Goal: Complete application form

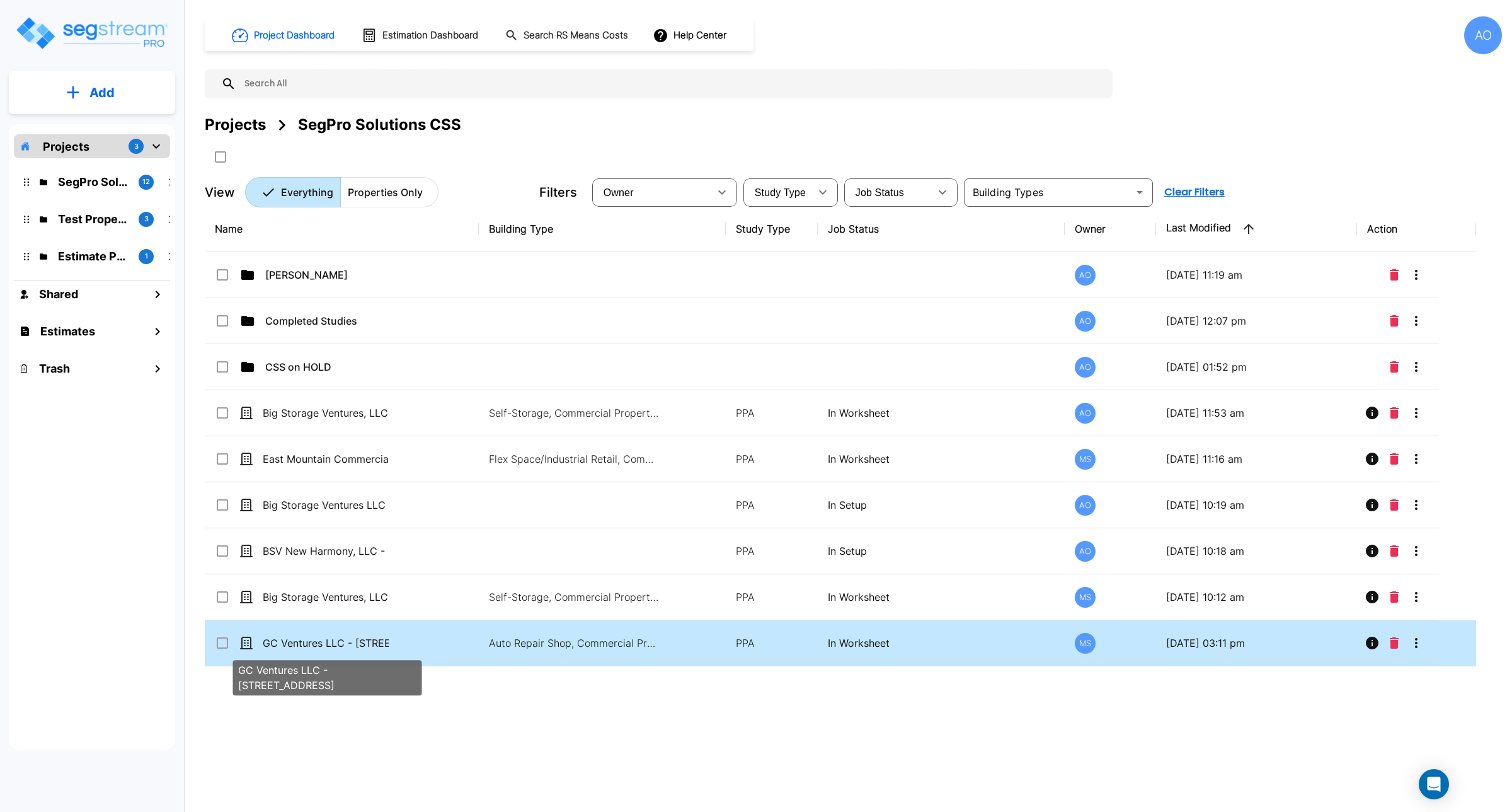
click at [329, 640] on p "GC Ventures LLC - [STREET_ADDRESS]" at bounding box center [325, 643] width 126 height 15
click at [329, 640] on p "GC Ventures LLC - 17070 Rosland Rd" at bounding box center [325, 643] width 126 height 15
checkbox input "true"
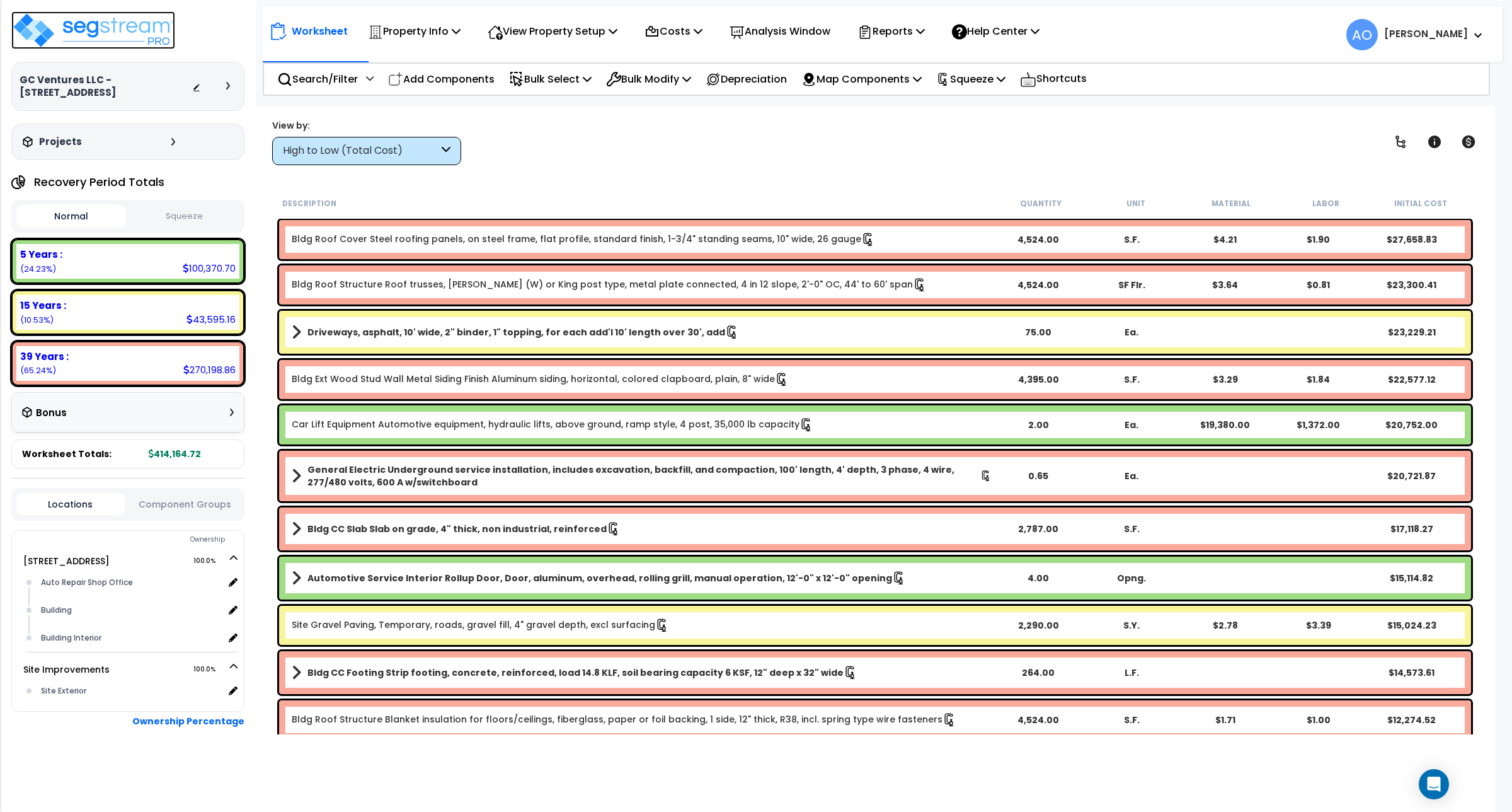
click at [87, 30] on img at bounding box center [94, 30] width 164 height 38
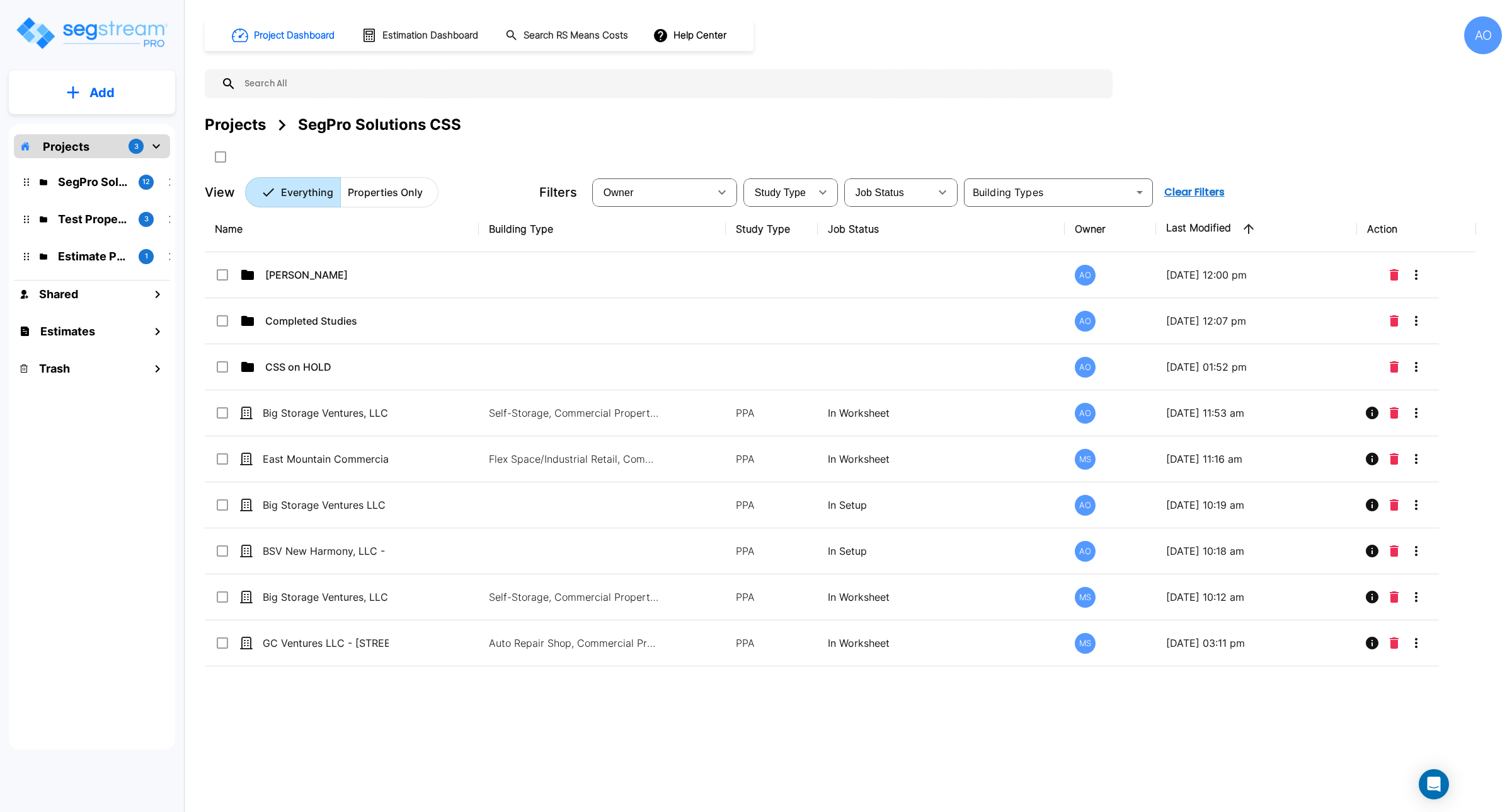
click at [334, 125] on div "SegPro Solutions CSS" at bounding box center [380, 125] width 163 height 22
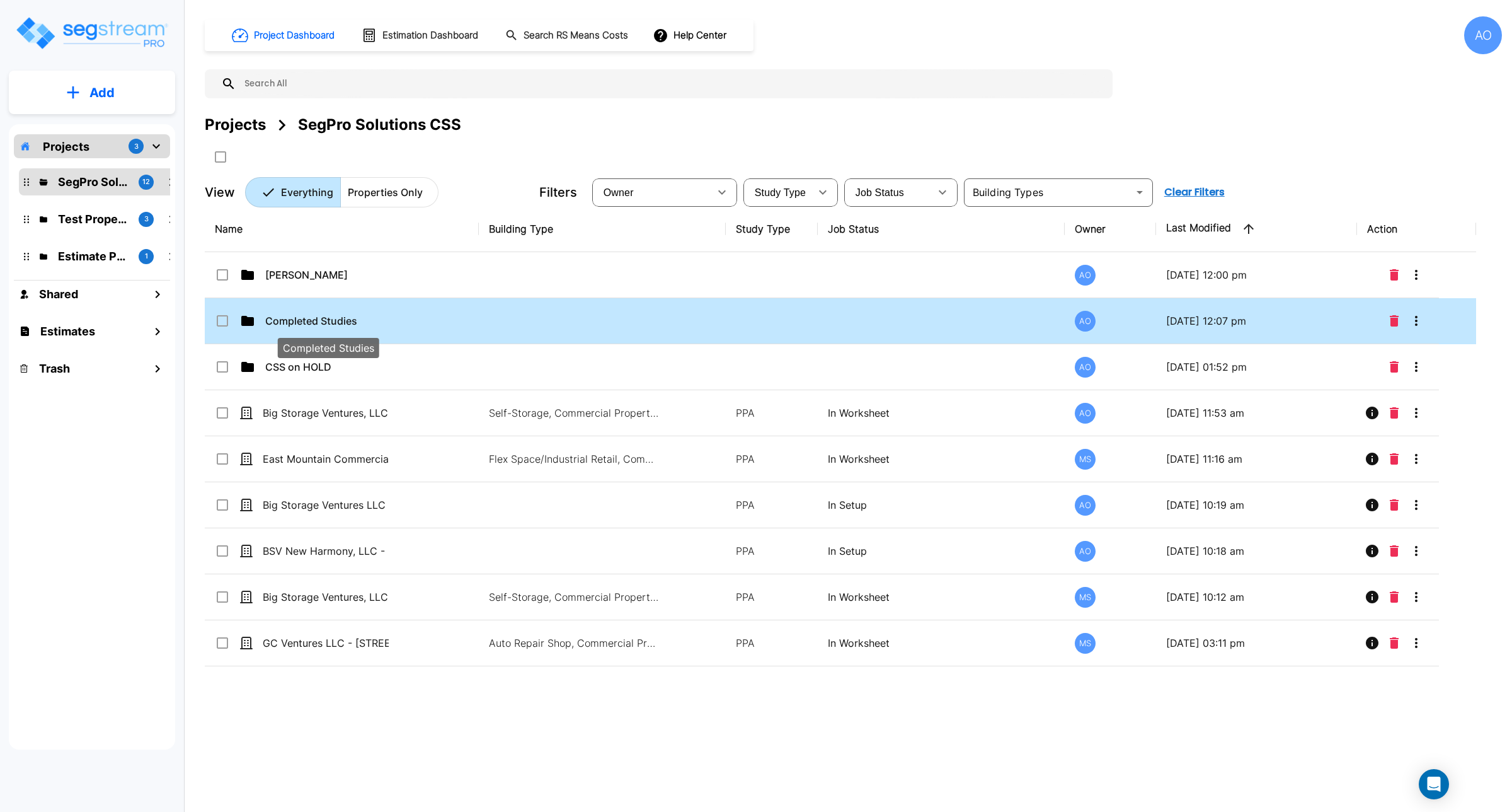
click at [326, 313] on p "Completed Studies" at bounding box center [328, 321] width 126 height 15
checkbox input "true"
click at [326, 313] on p "Completed Studies" at bounding box center [328, 321] width 126 height 15
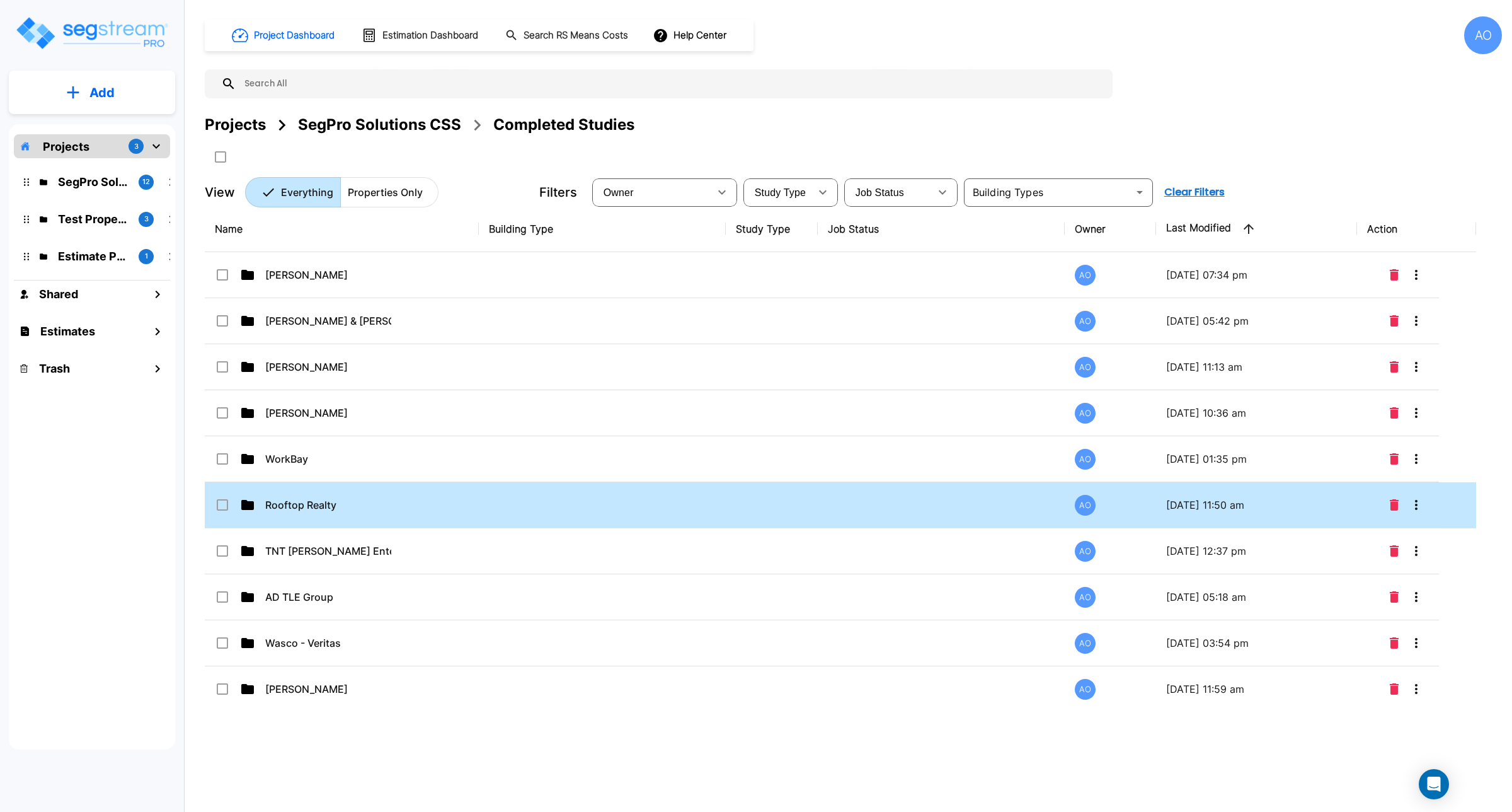
click at [841, 524] on td at bounding box center [942, 505] width 247 height 46
checkbox input "true"
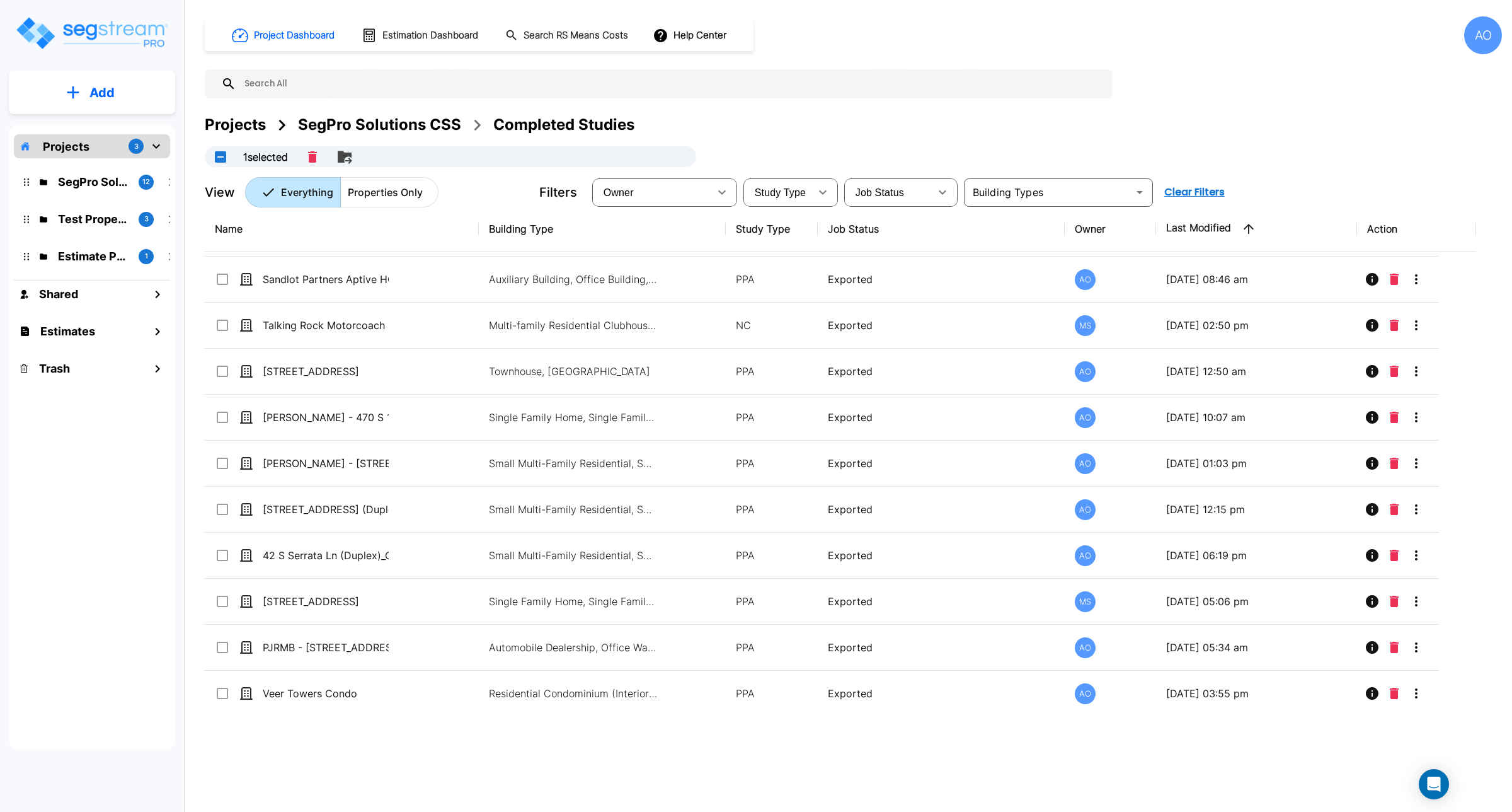
scroll to position [2911, 0]
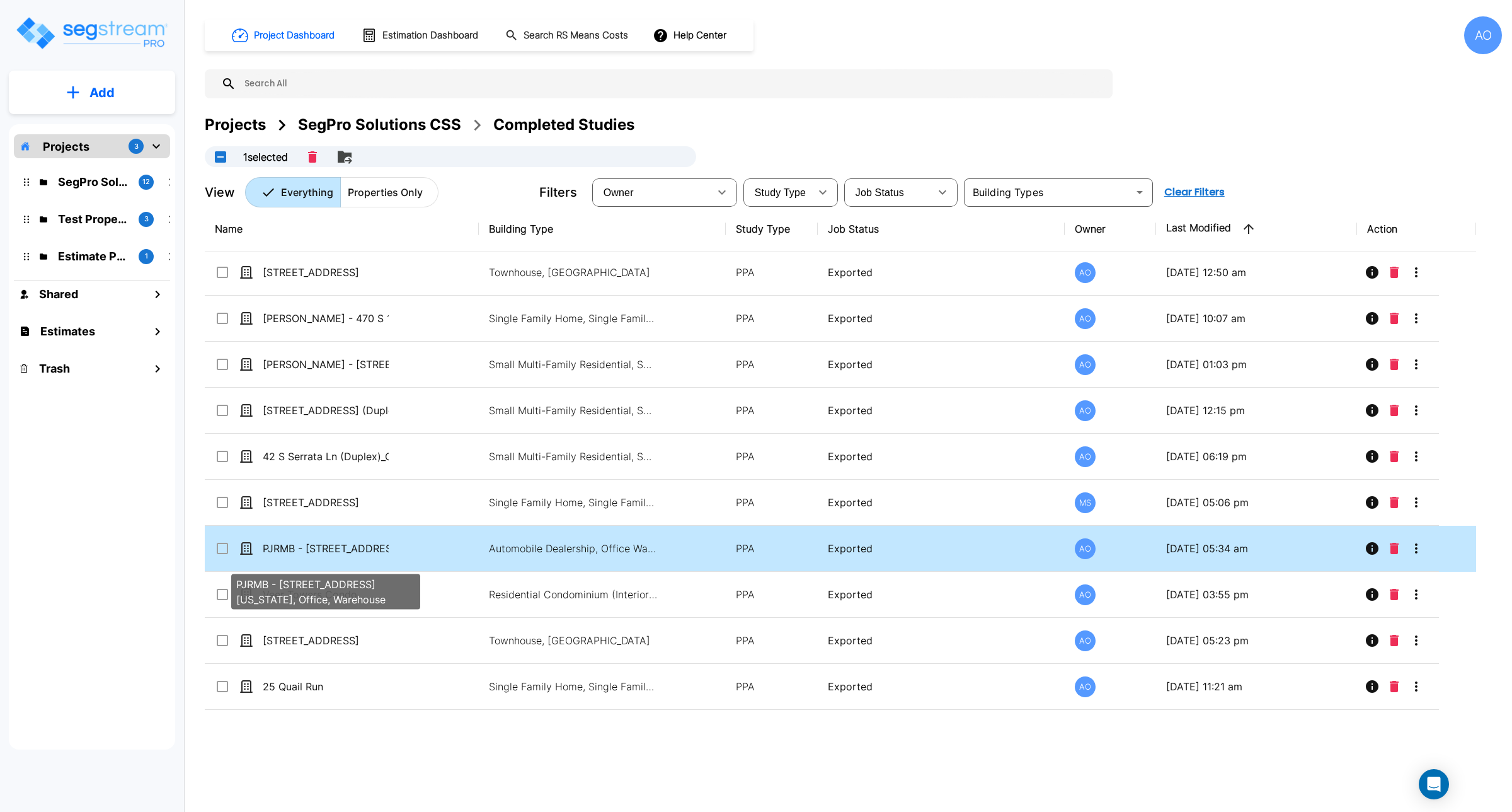
click at [274, 545] on p "PJRMB - [STREET_ADDRESS][US_STATE], Office, Warehouse" at bounding box center [325, 548] width 126 height 15
checkbox input "true"
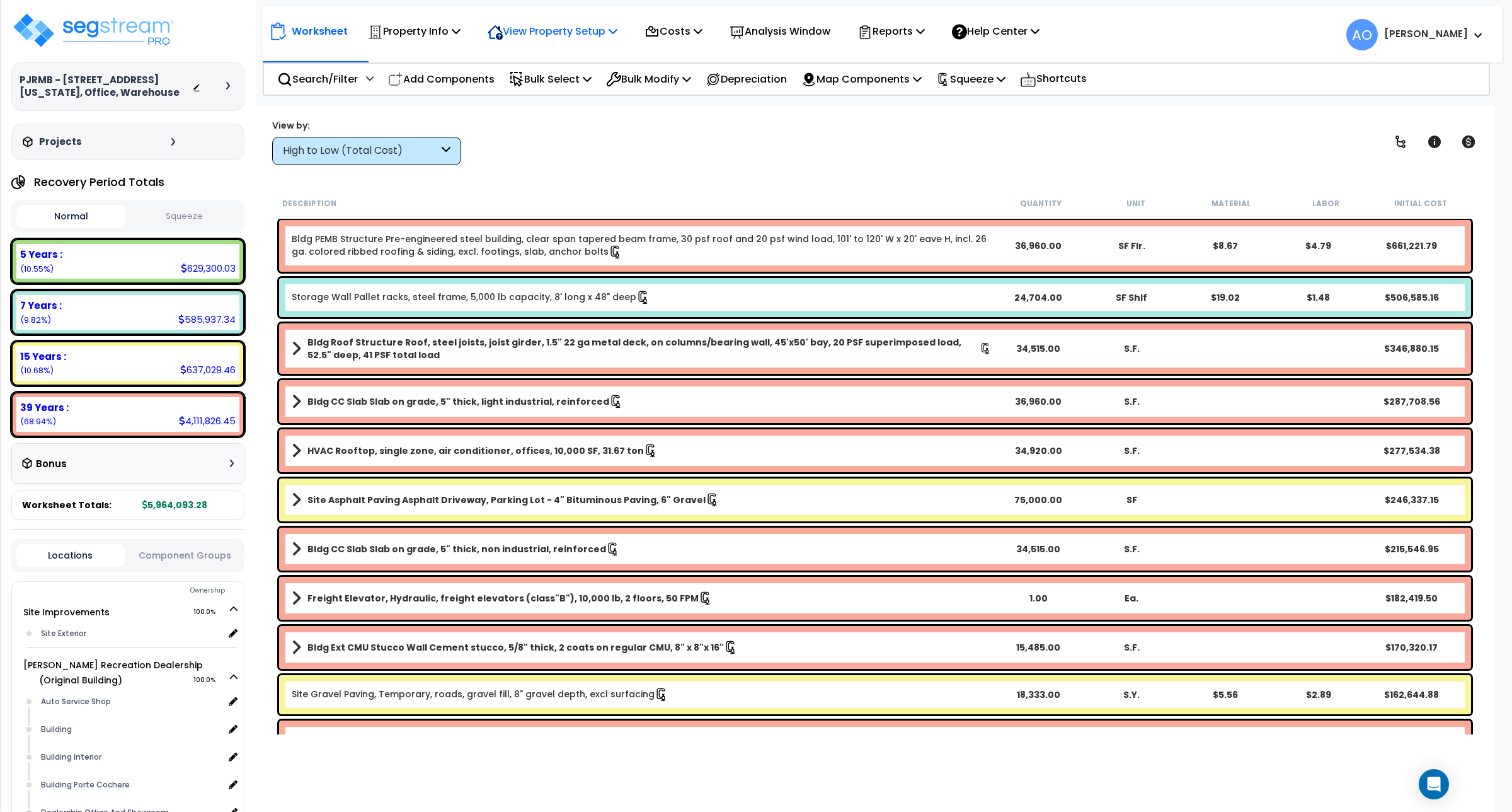
click at [543, 38] on p "View Property Setup" at bounding box center [553, 31] width 130 height 17
click at [543, 86] on link "View Questionnaire" at bounding box center [543, 86] width 124 height 26
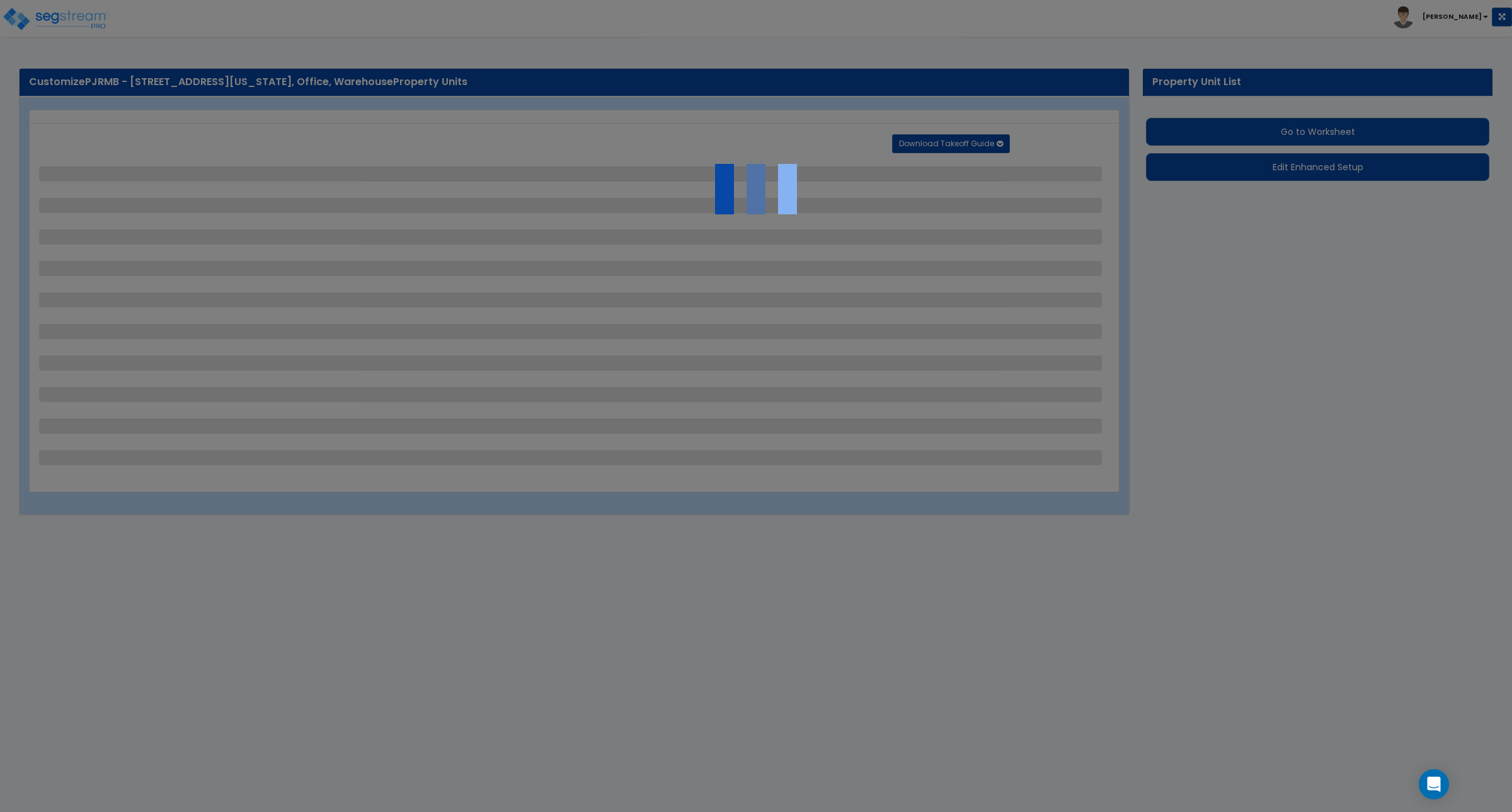
select select "2"
select select "1"
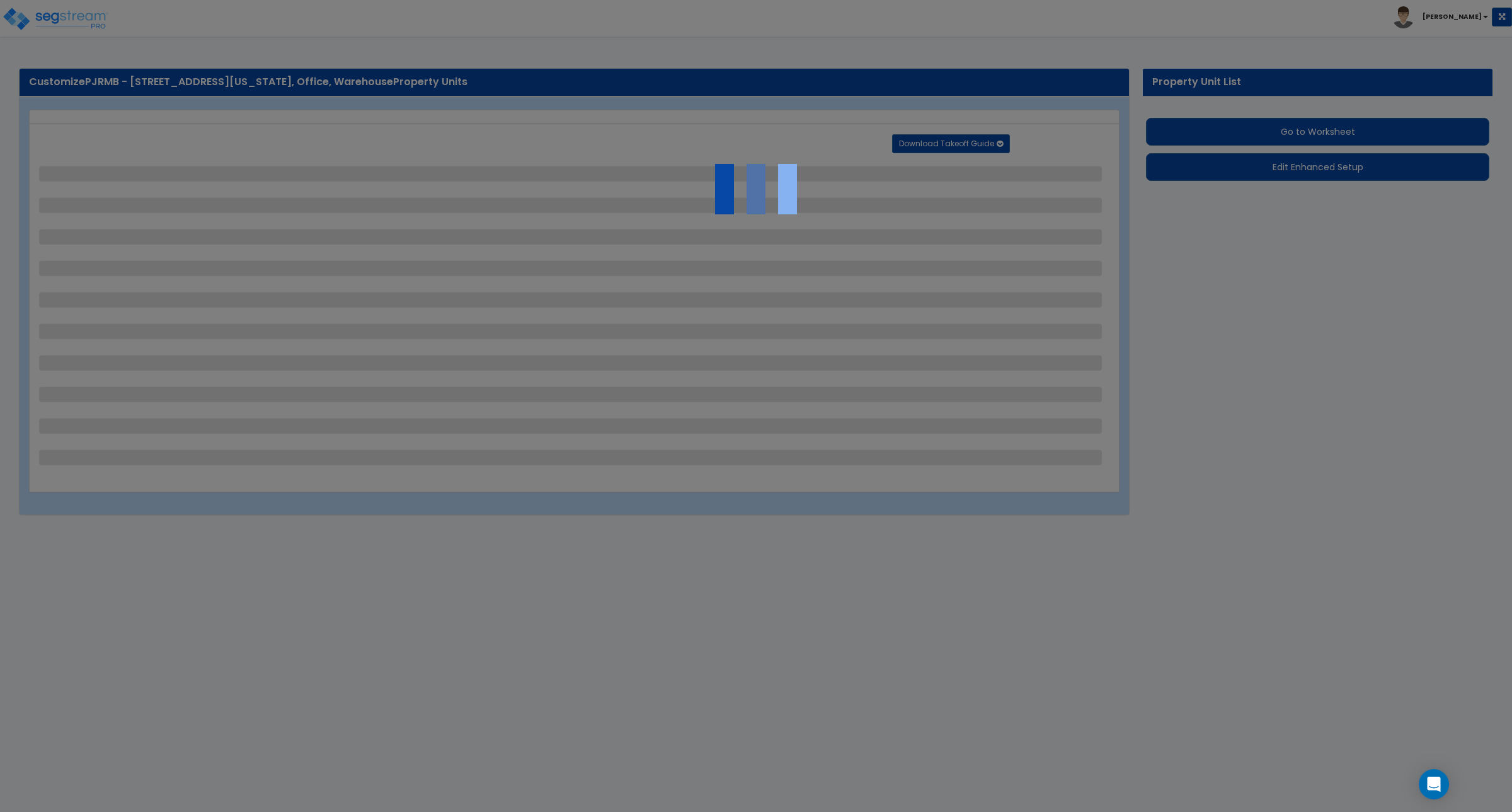
select select "2"
select select "1"
select select "2"
select select "5"
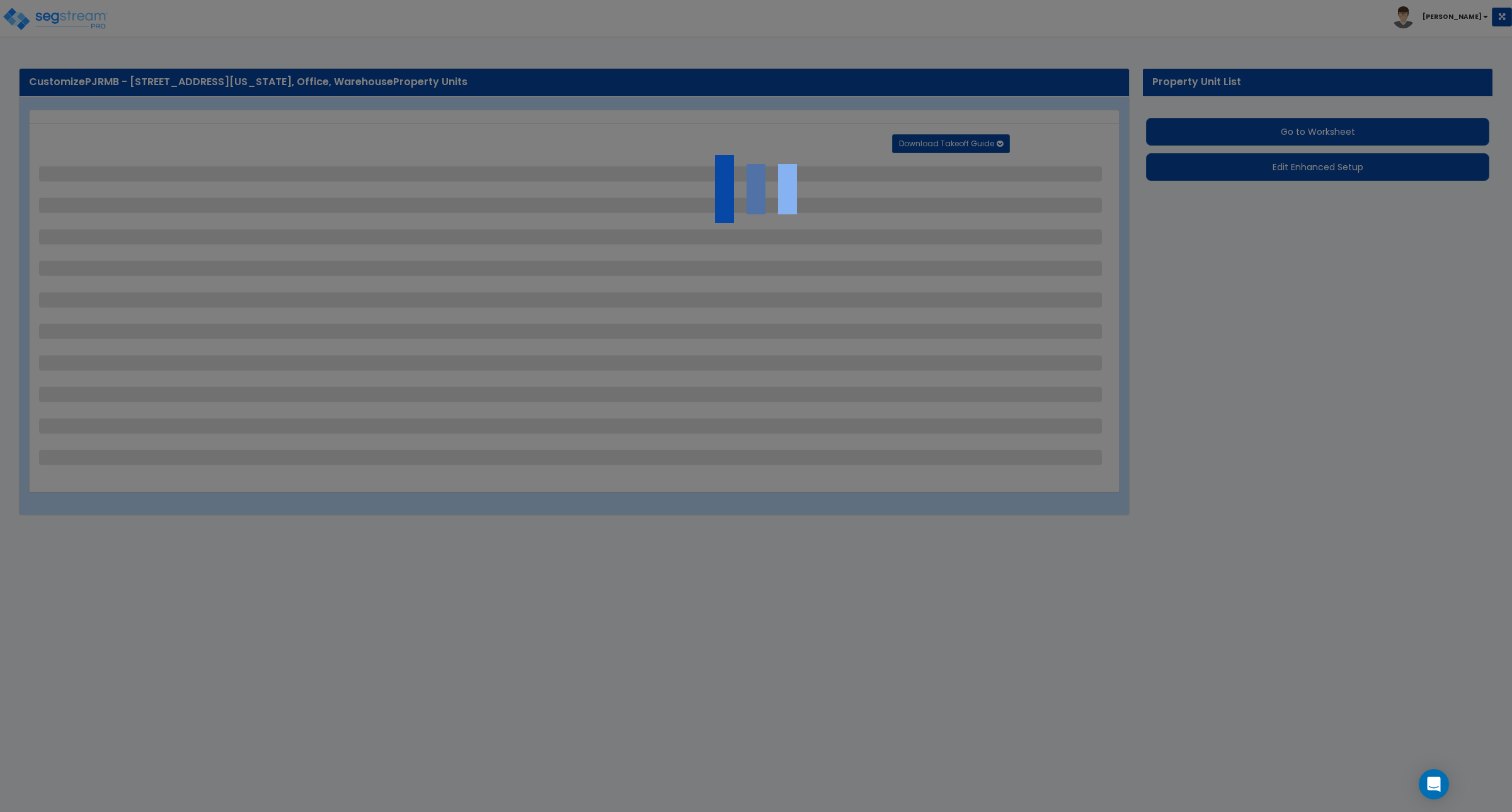
select select "1"
select select "2"
select select "3"
select select "8"
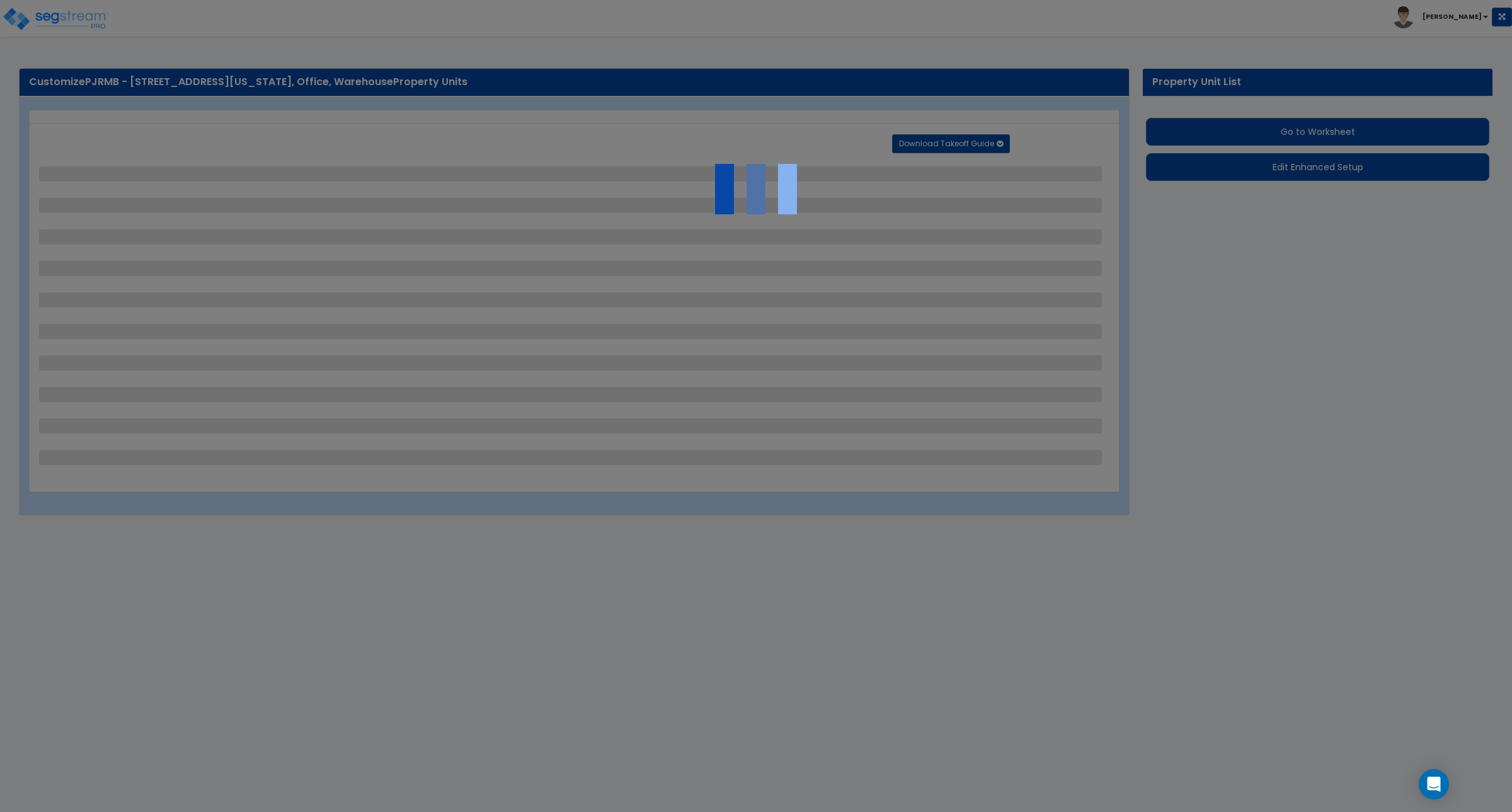
select select "6"
select select "1"
select select "3"
select select "1"
select select "4"
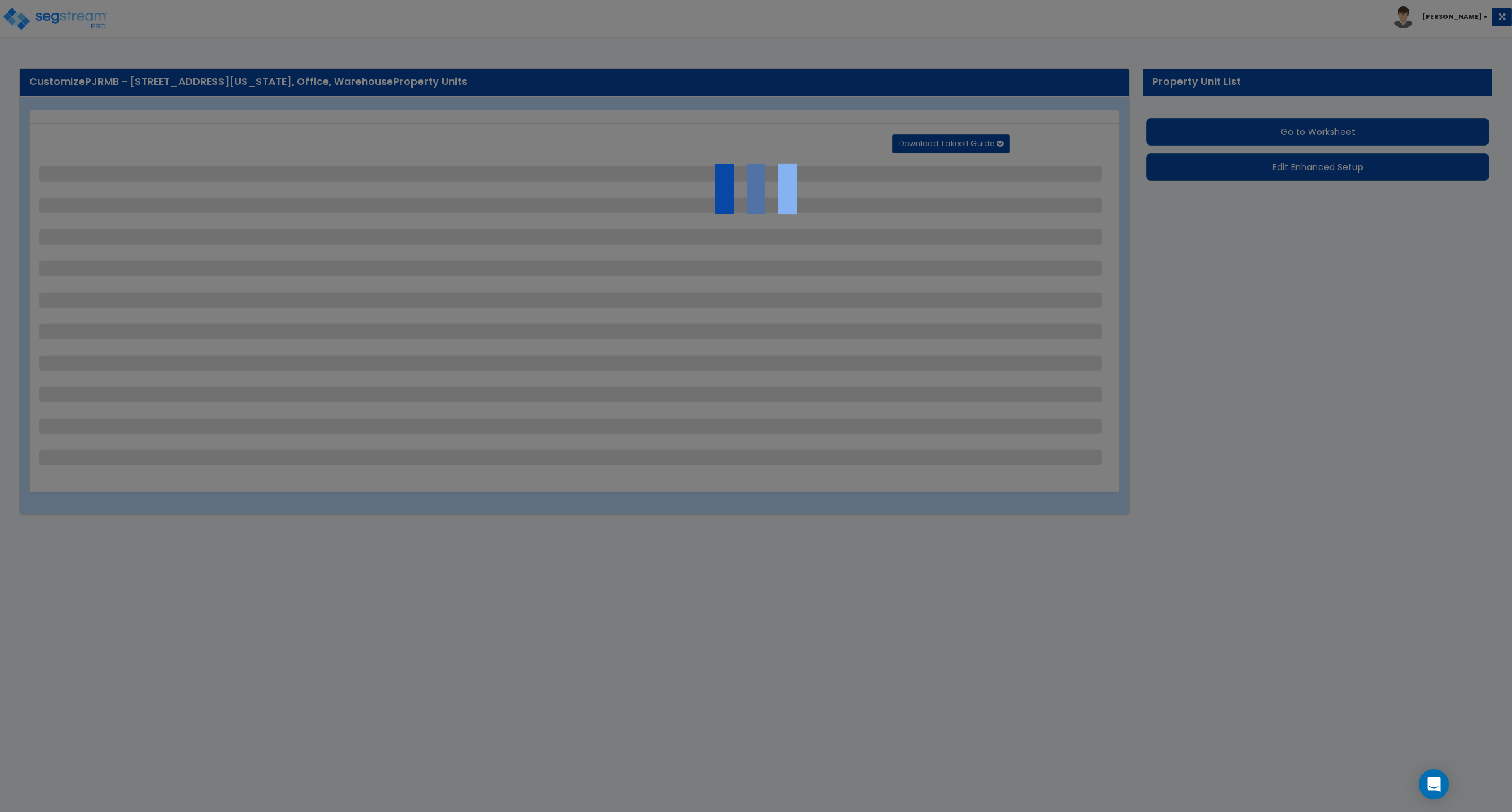
select select "5"
select select "1"
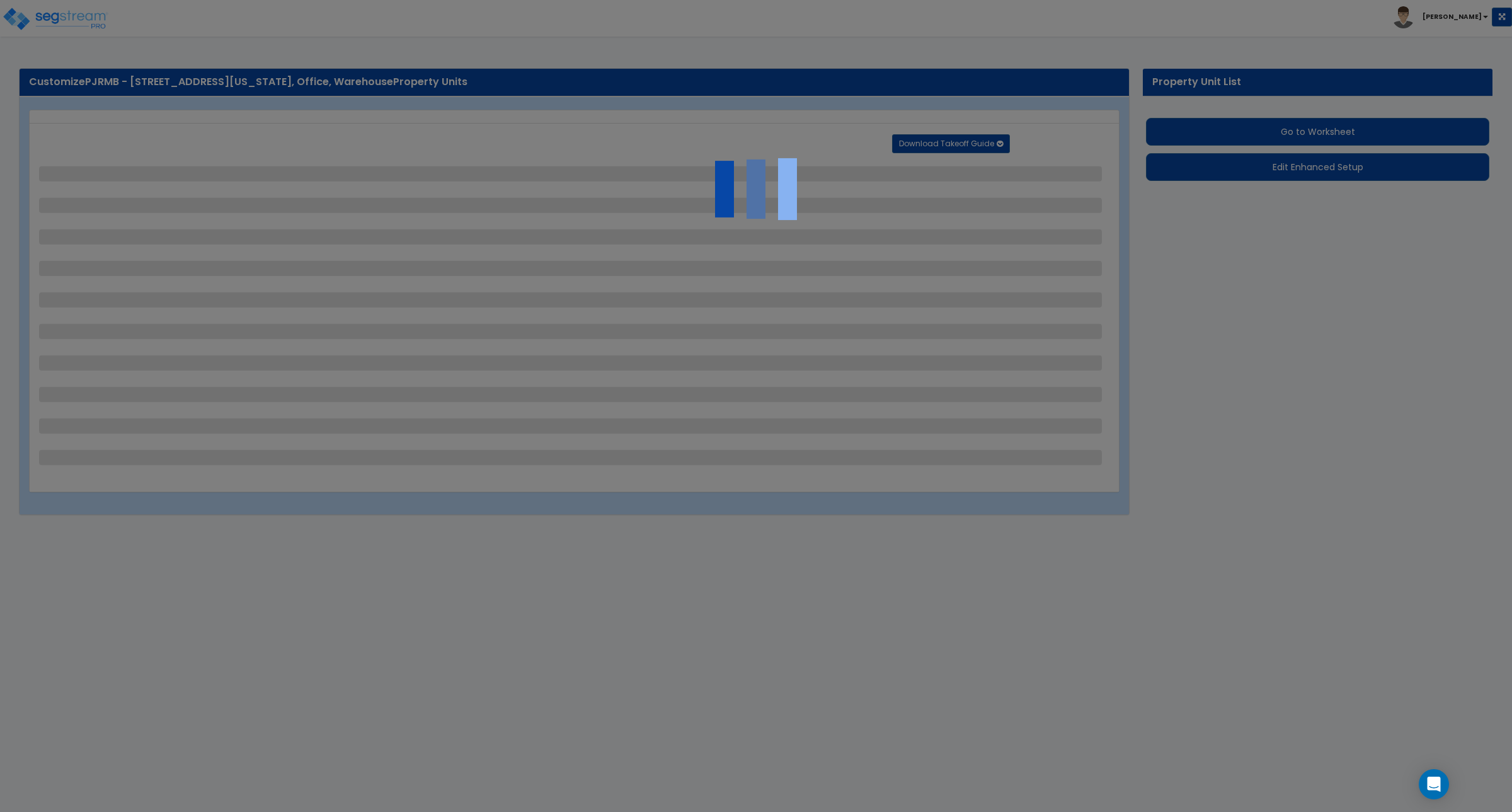
select select "1"
select select "2"
select select "3"
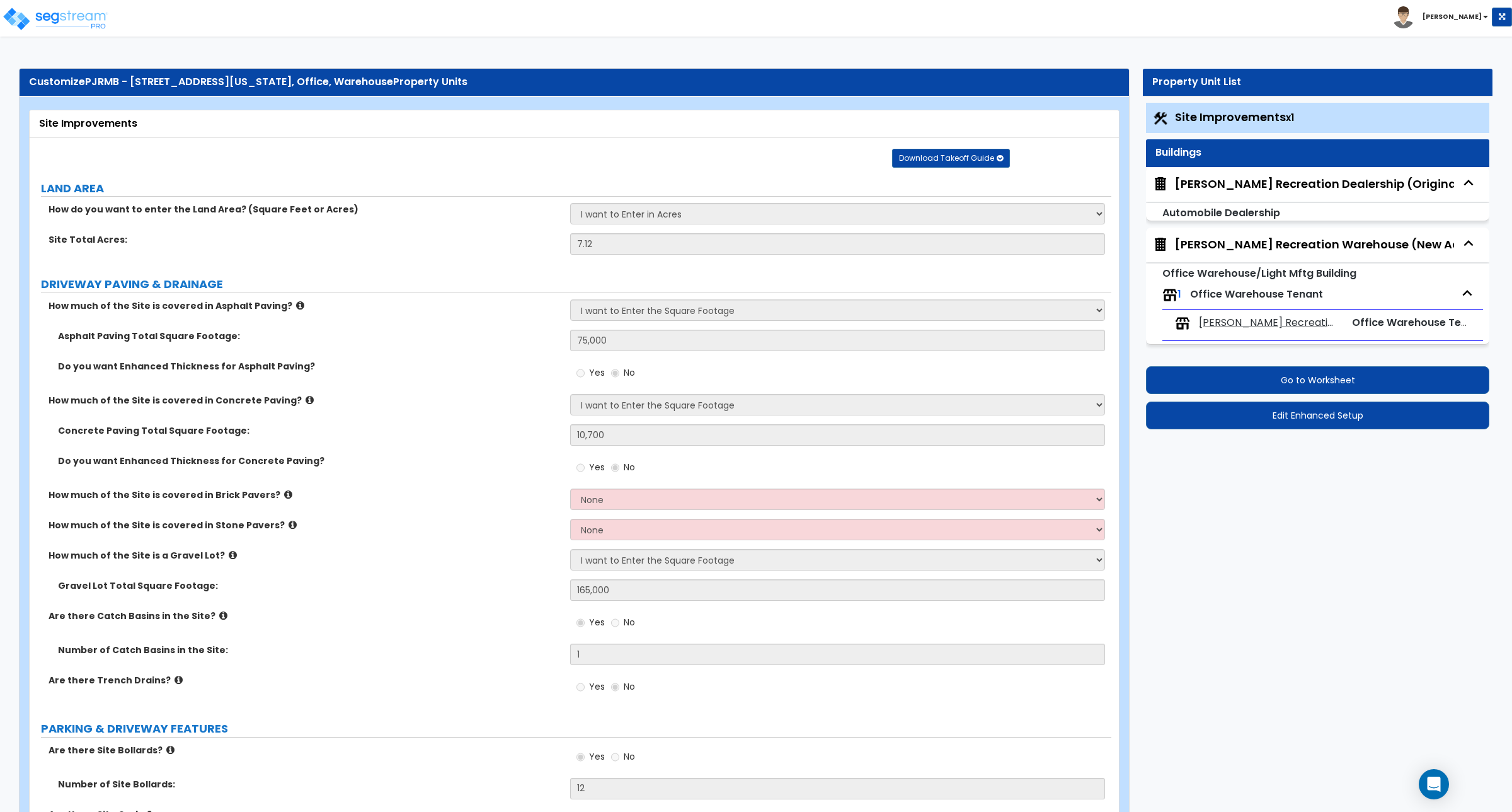
click at [1073, 474] on div "Yes No" at bounding box center [840, 472] width 540 height 34
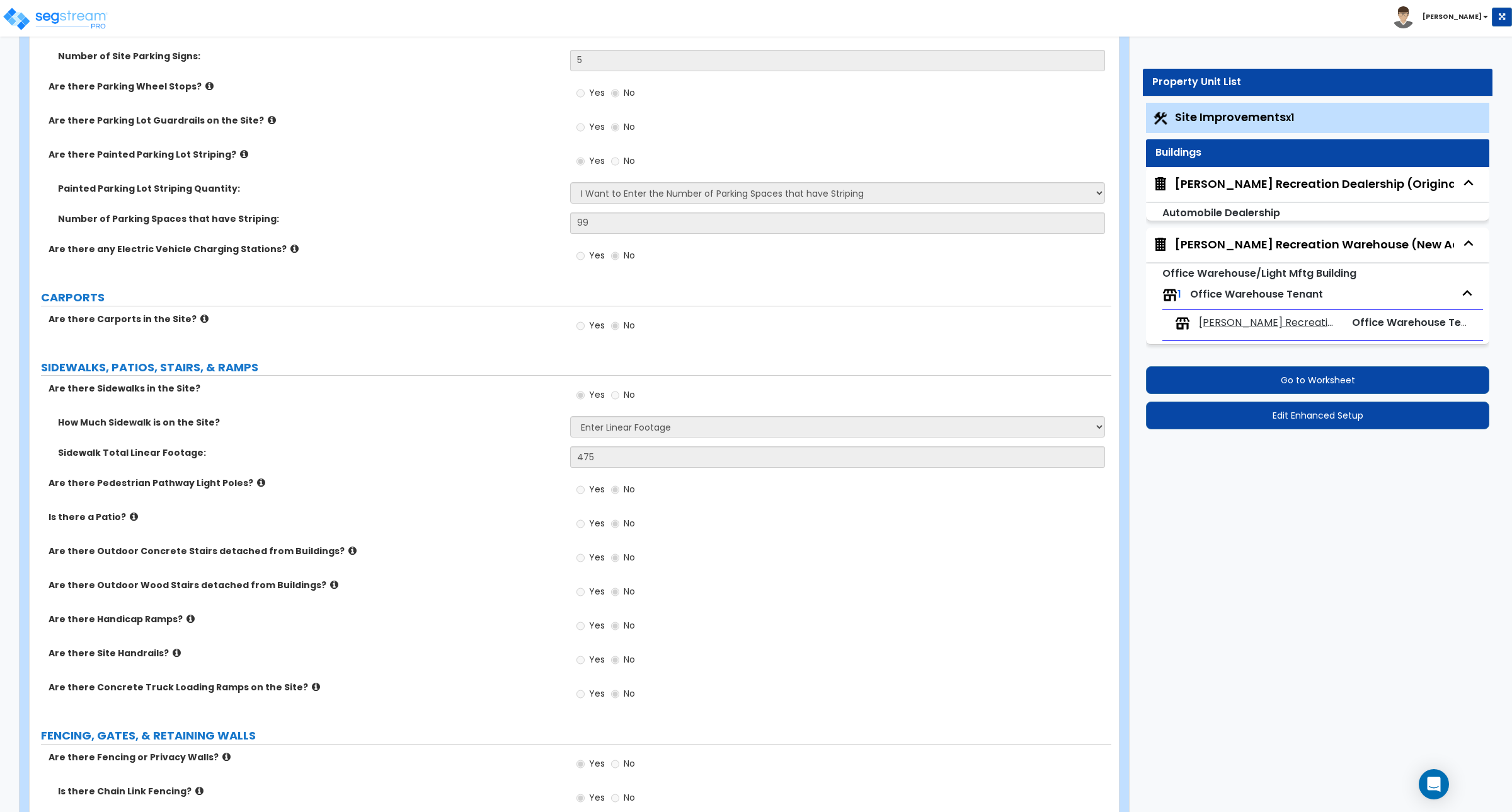
scroll to position [1134, 0]
click at [1022, 568] on div "Yes No" at bounding box center [840, 560] width 540 height 34
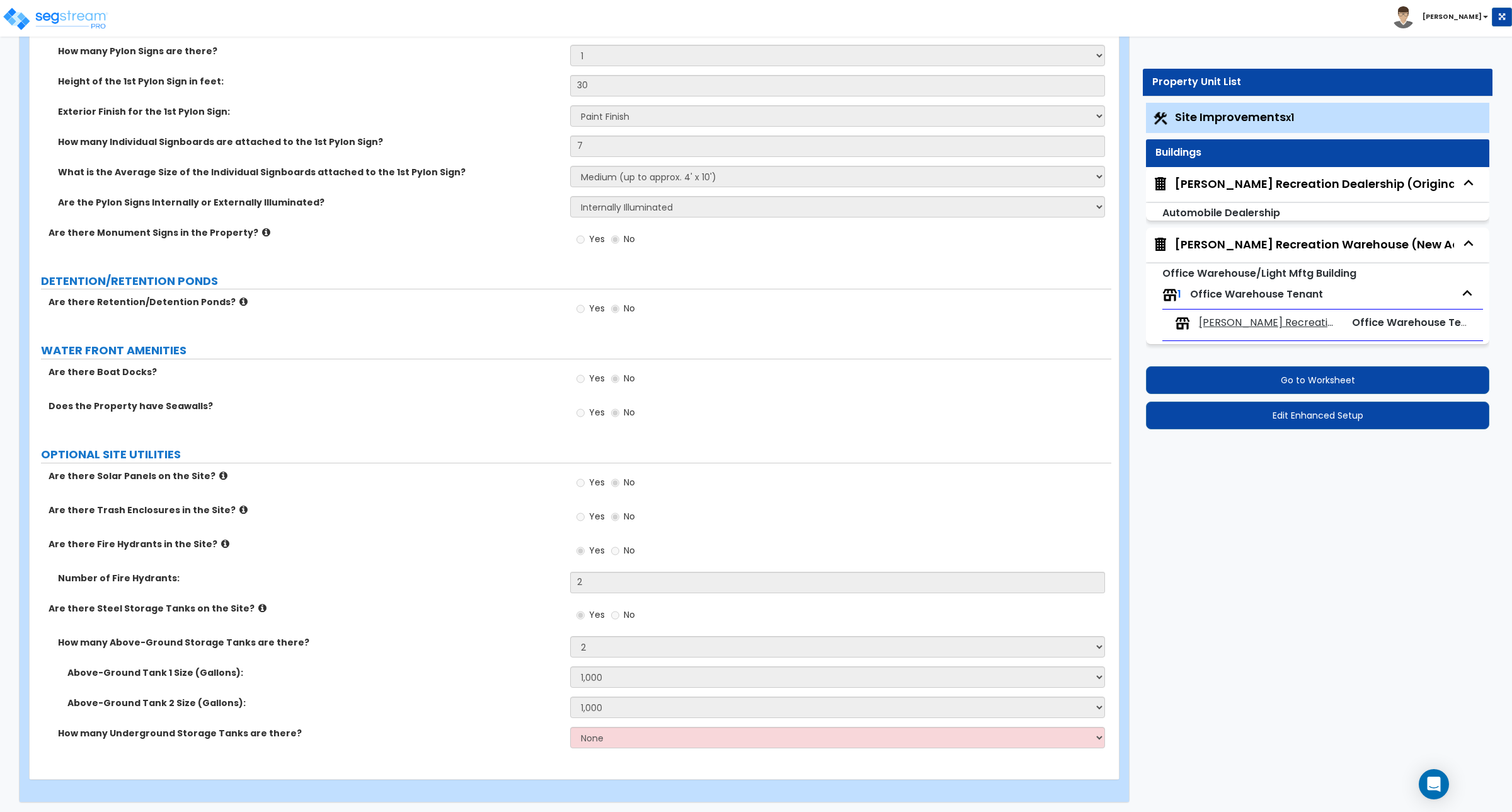
scroll to position [3793, 0]
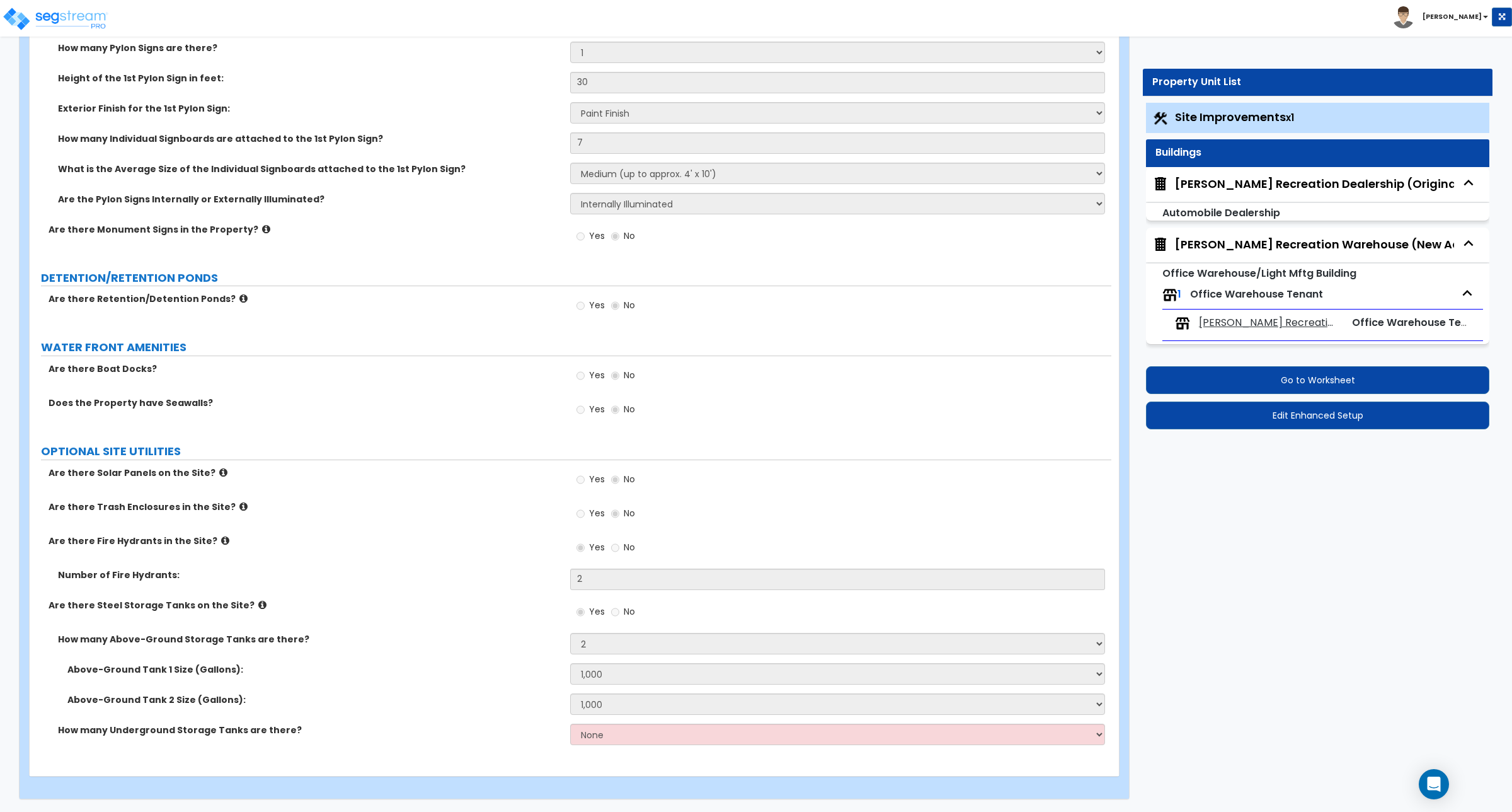
click at [1224, 189] on div "[PERSON_NAME] Recreation Dealership (Original Building)" at bounding box center [1346, 183] width 342 height 16
select select "2"
select select "1"
select select "4"
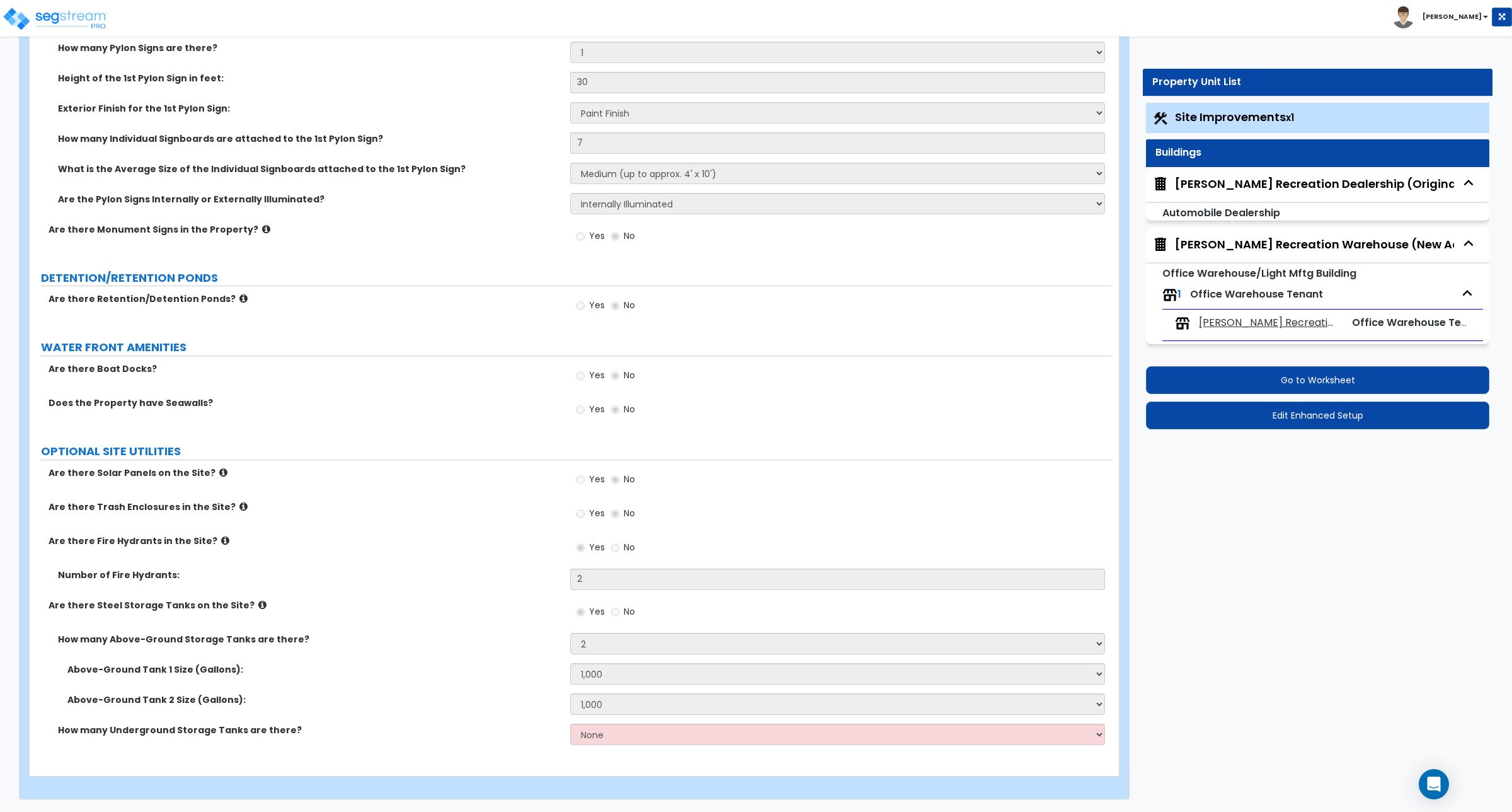
select select "2"
select select "4"
select select "2"
select select "4"
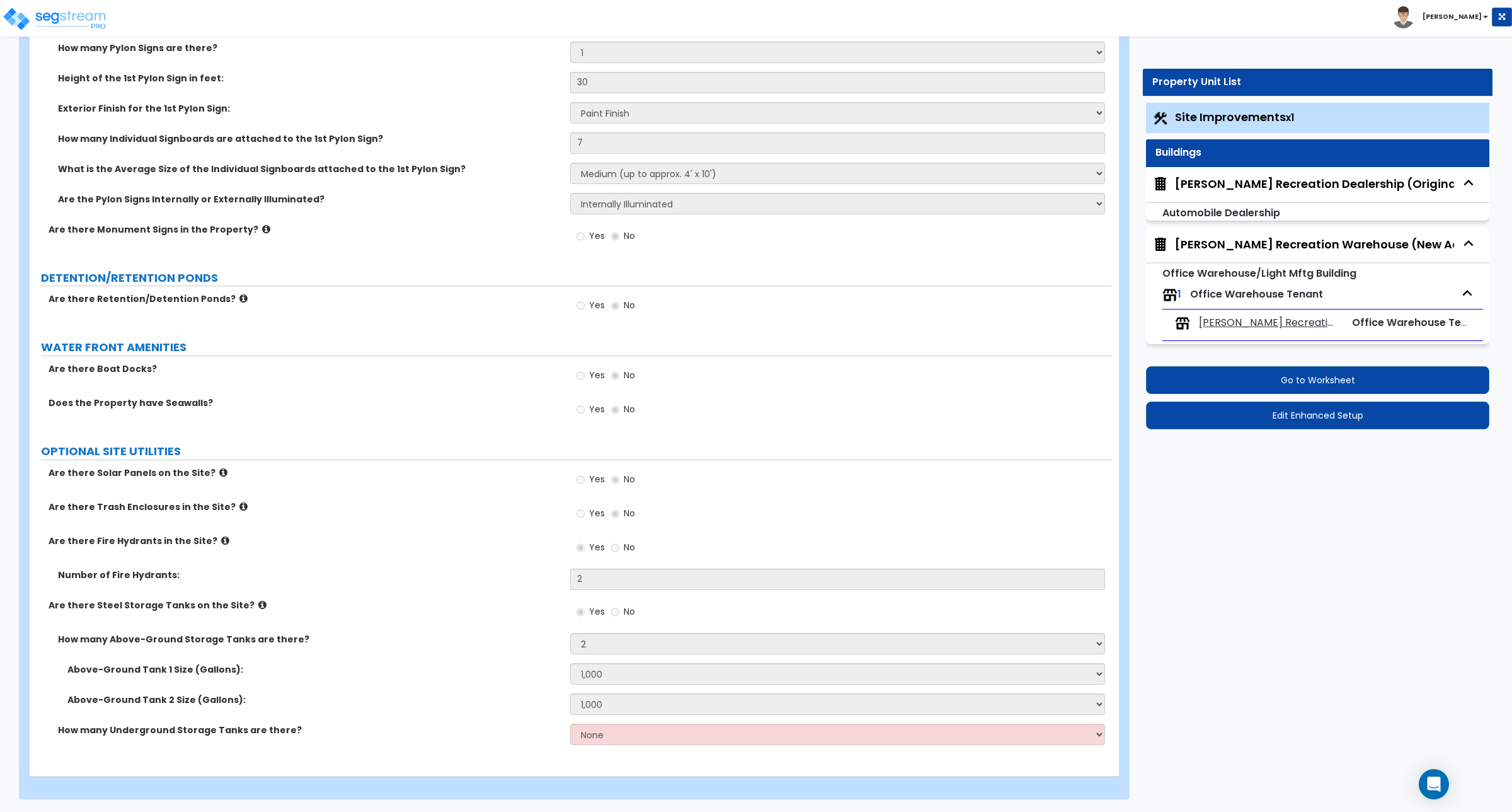
select select "1"
select select "2"
select select "16"
select select "12"
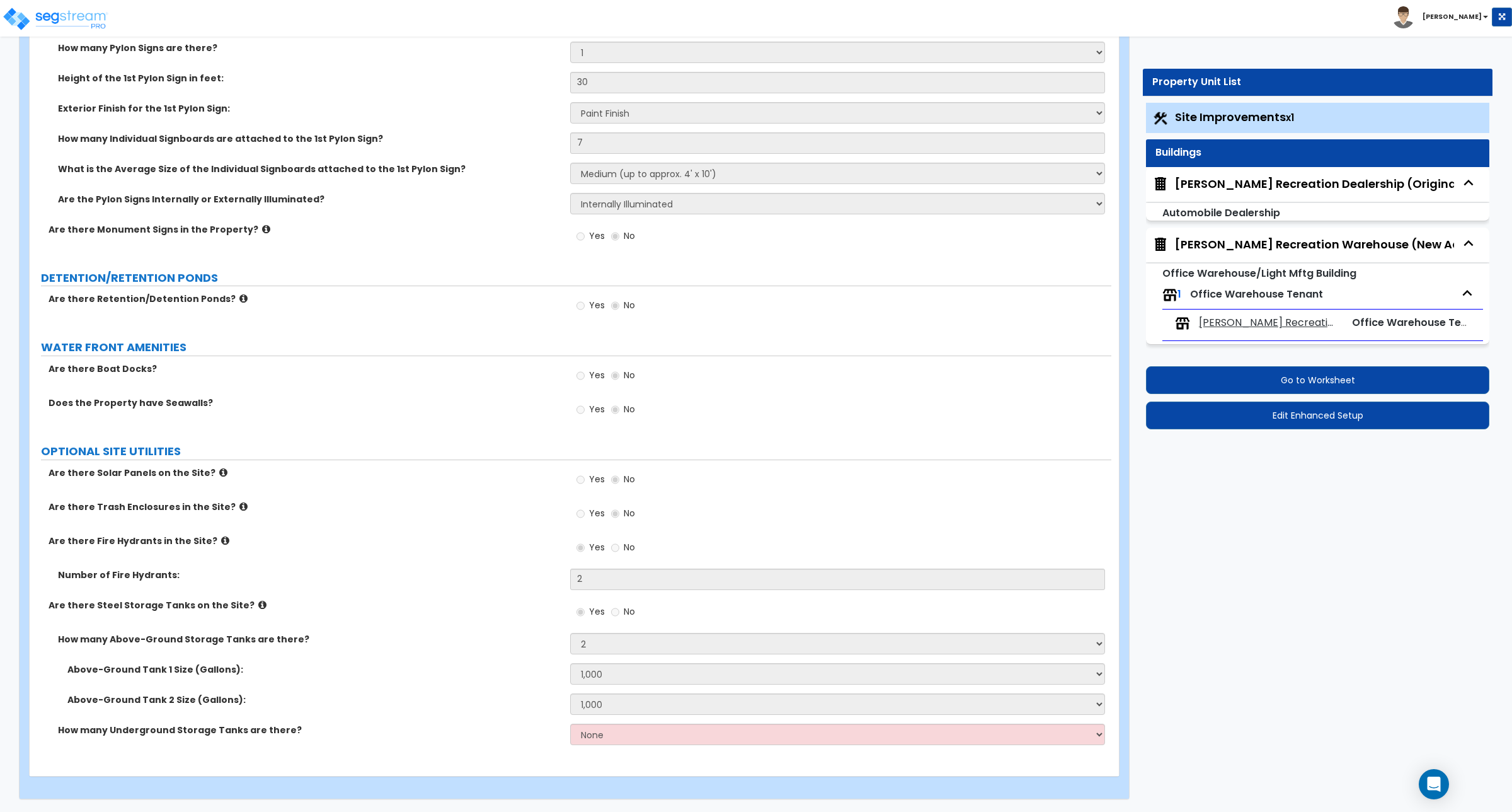
select select "2"
select select "1"
select select "3"
select select "2"
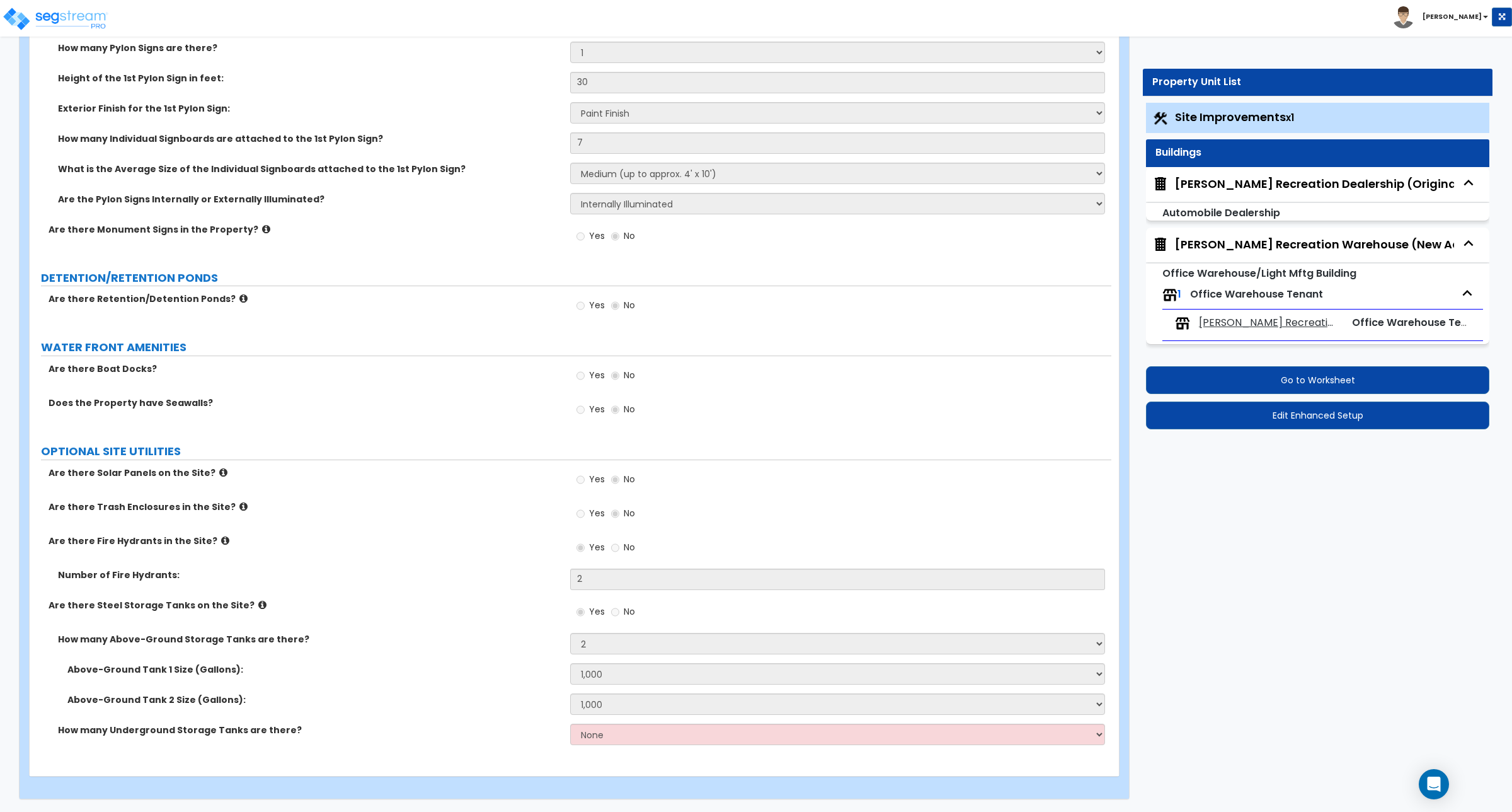
select select "2"
select select "3"
select select "2"
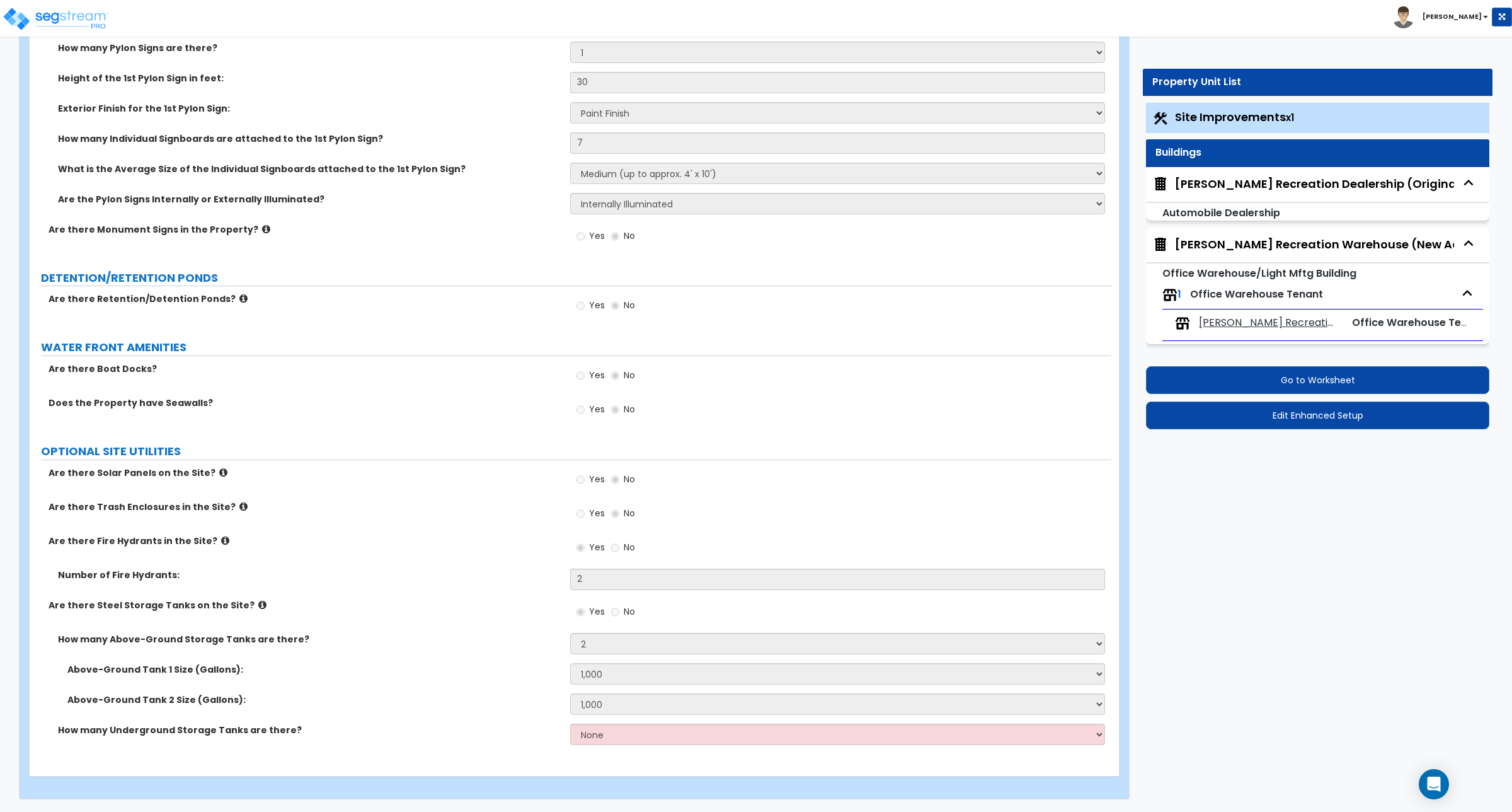
select select "1"
select select "3"
select select "1"
select select "3"
select select "1"
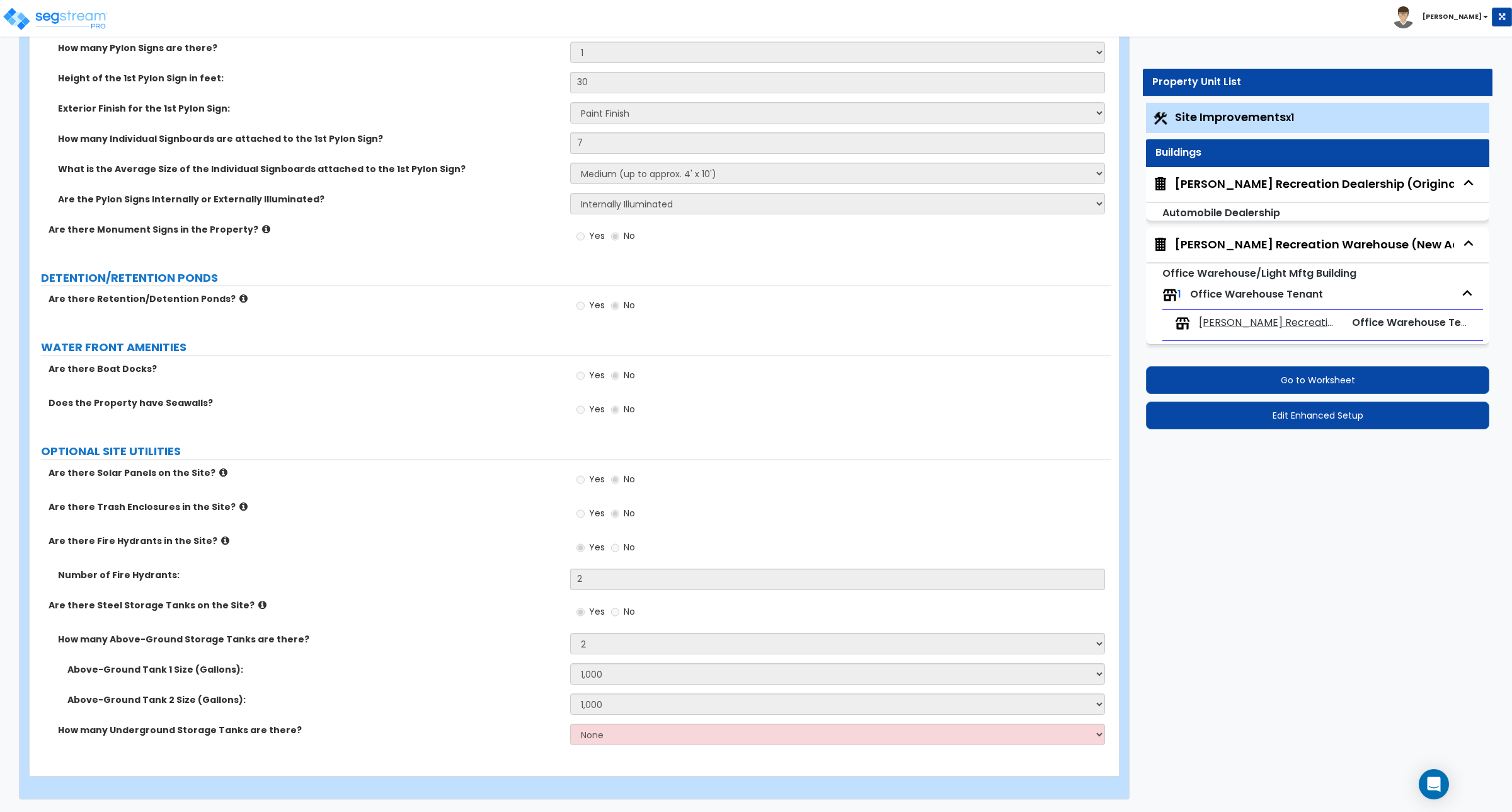
select select "3"
select select "2"
select select "4"
select select "7"
select select "6"
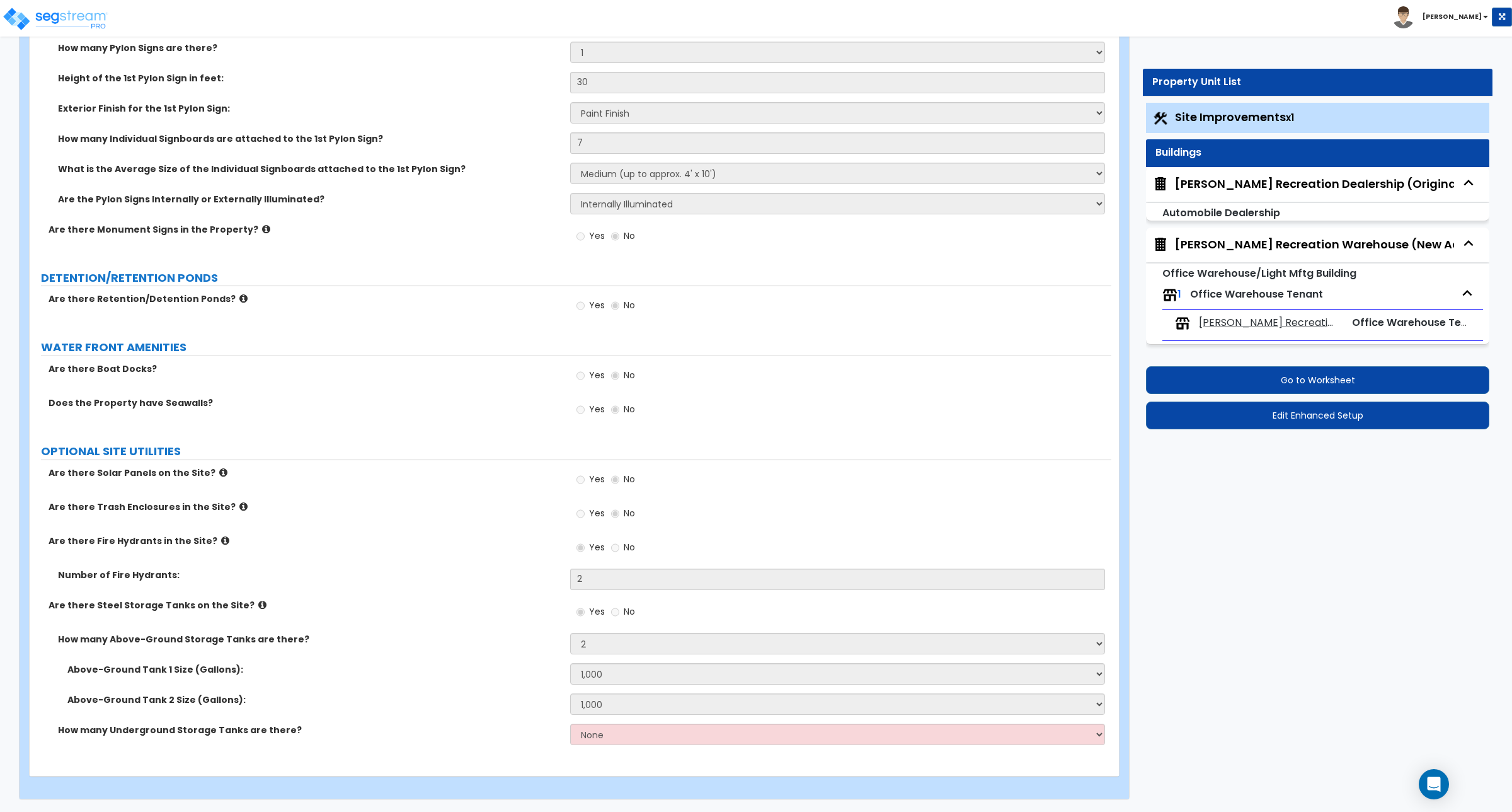
select select "4"
select select "2"
select select "1"
select select "2"
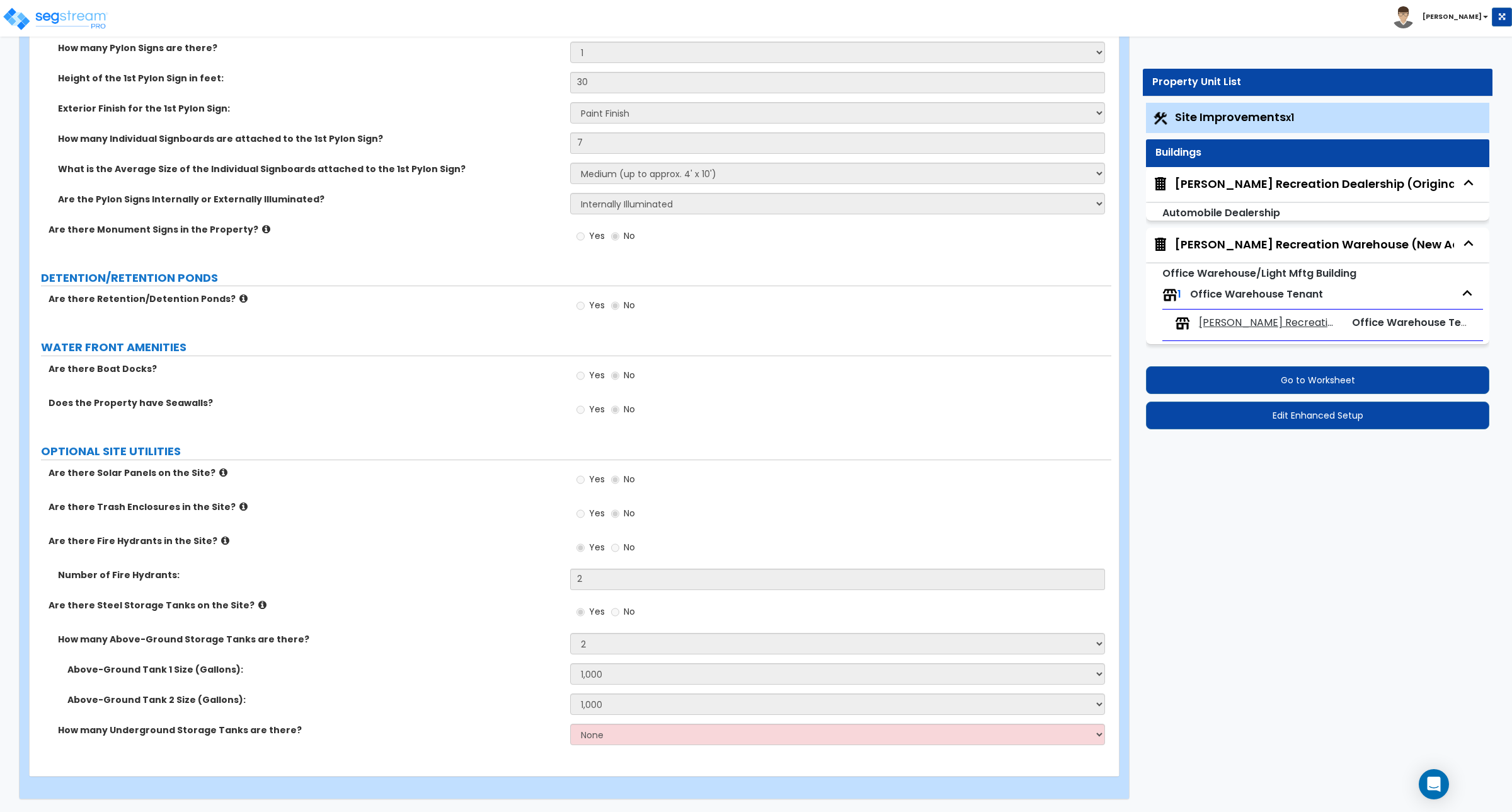
select select "2"
select select "1"
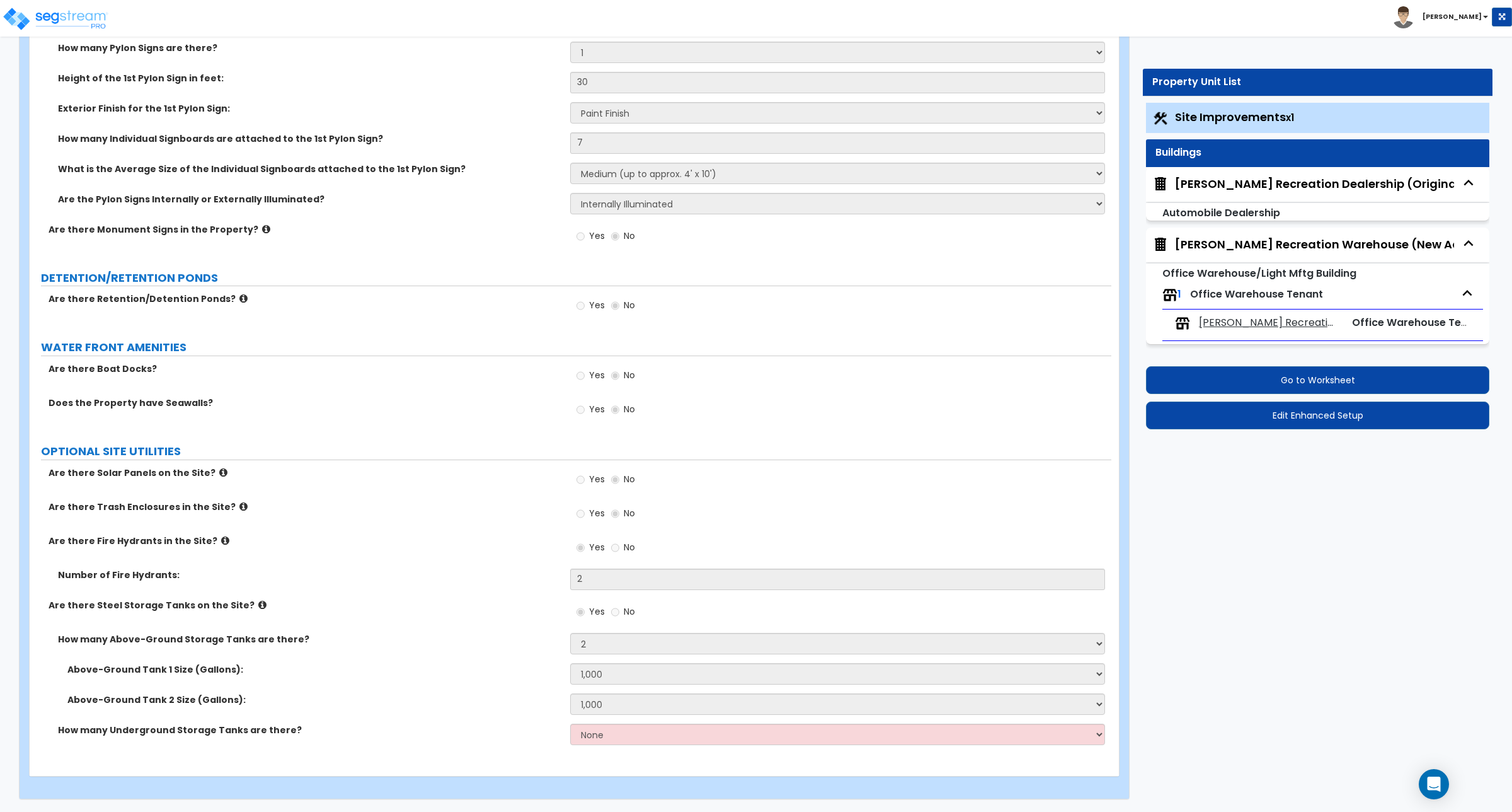
select select "2"
select select "3"
select select "5"
select select "3"
select select "8"
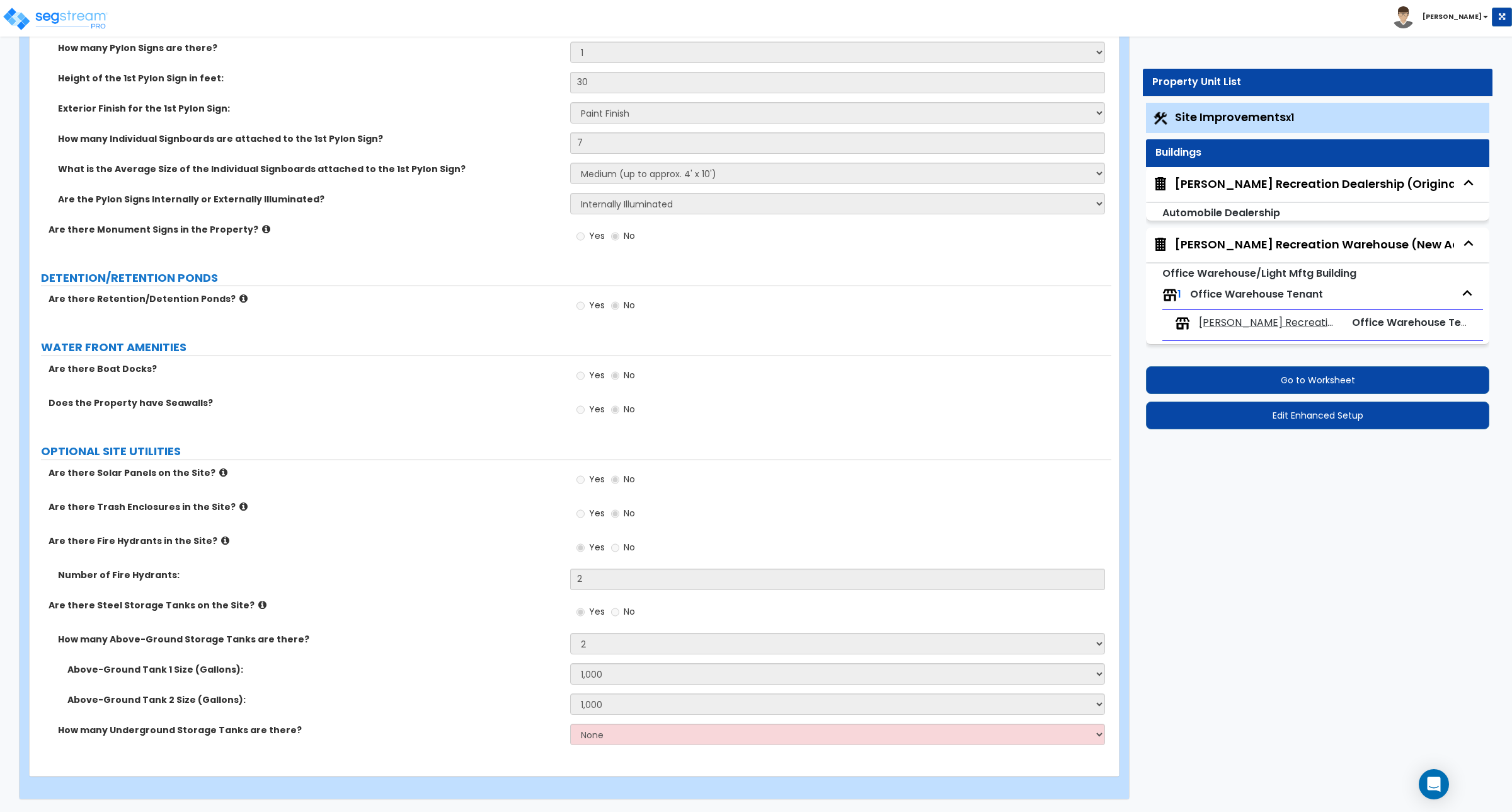
select select "1"
select select "2"
select select "1"
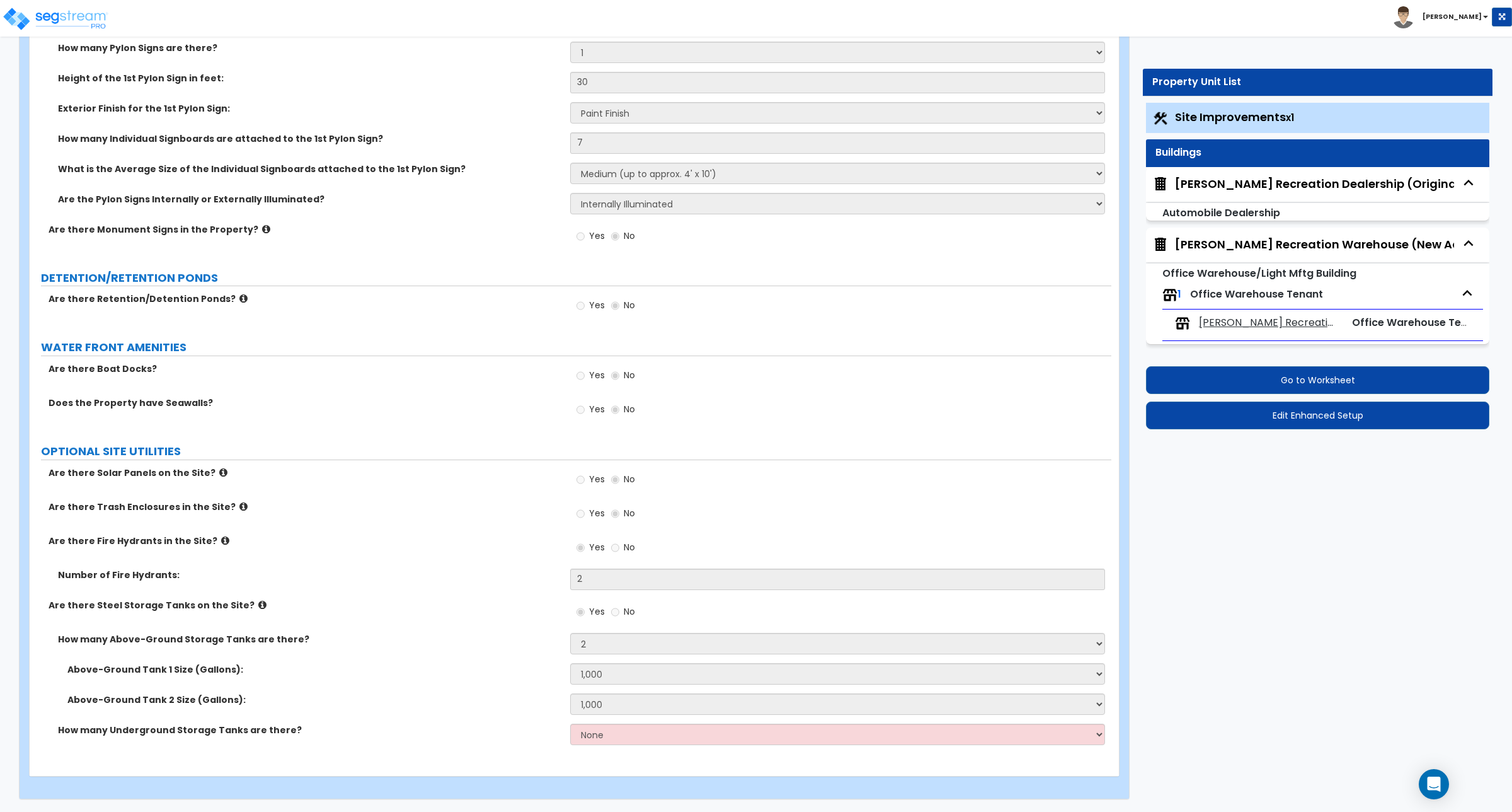
select select "3"
select select "2"
select select "1"
select select "3"
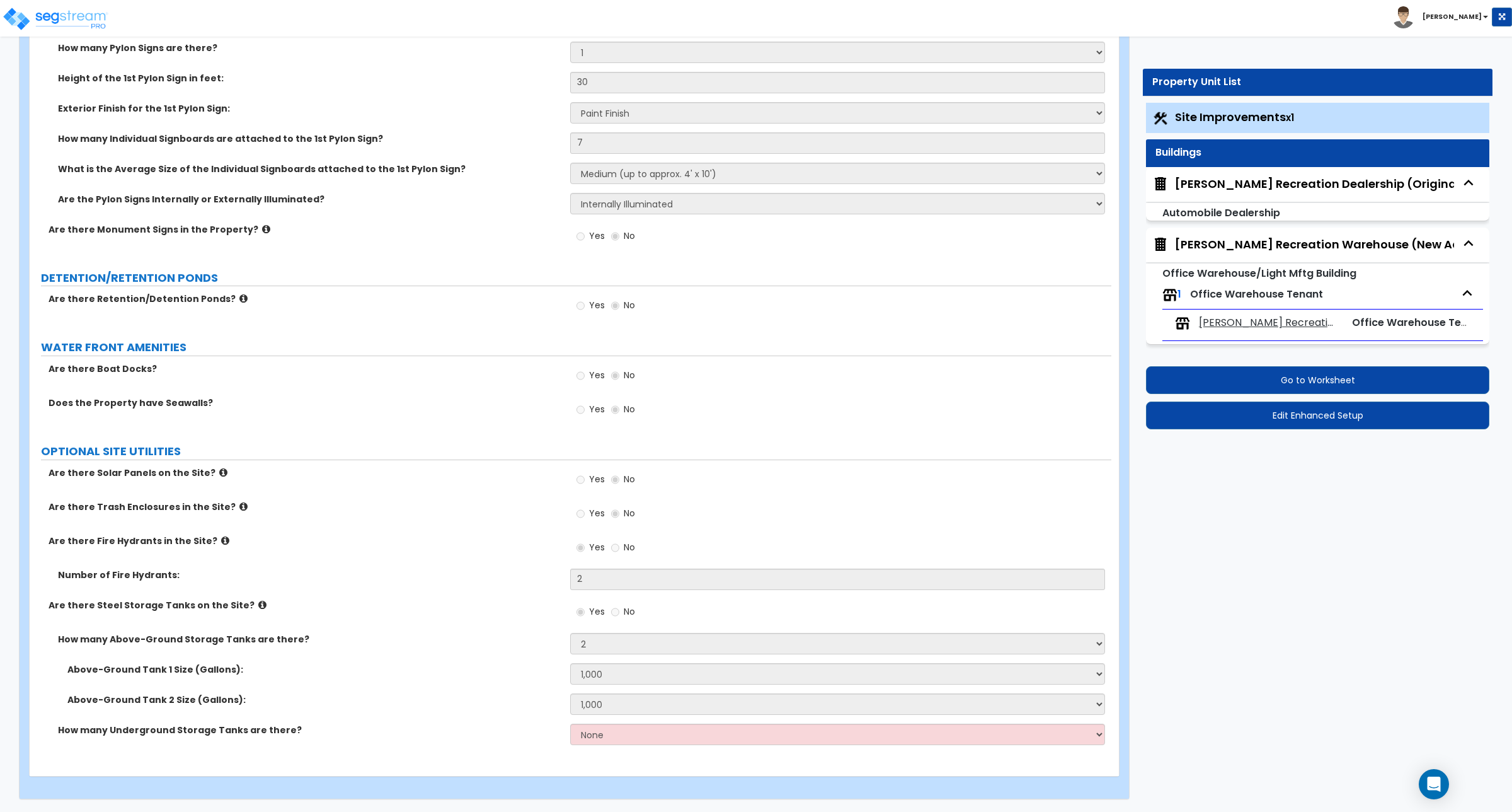
select select "3"
select select "1"
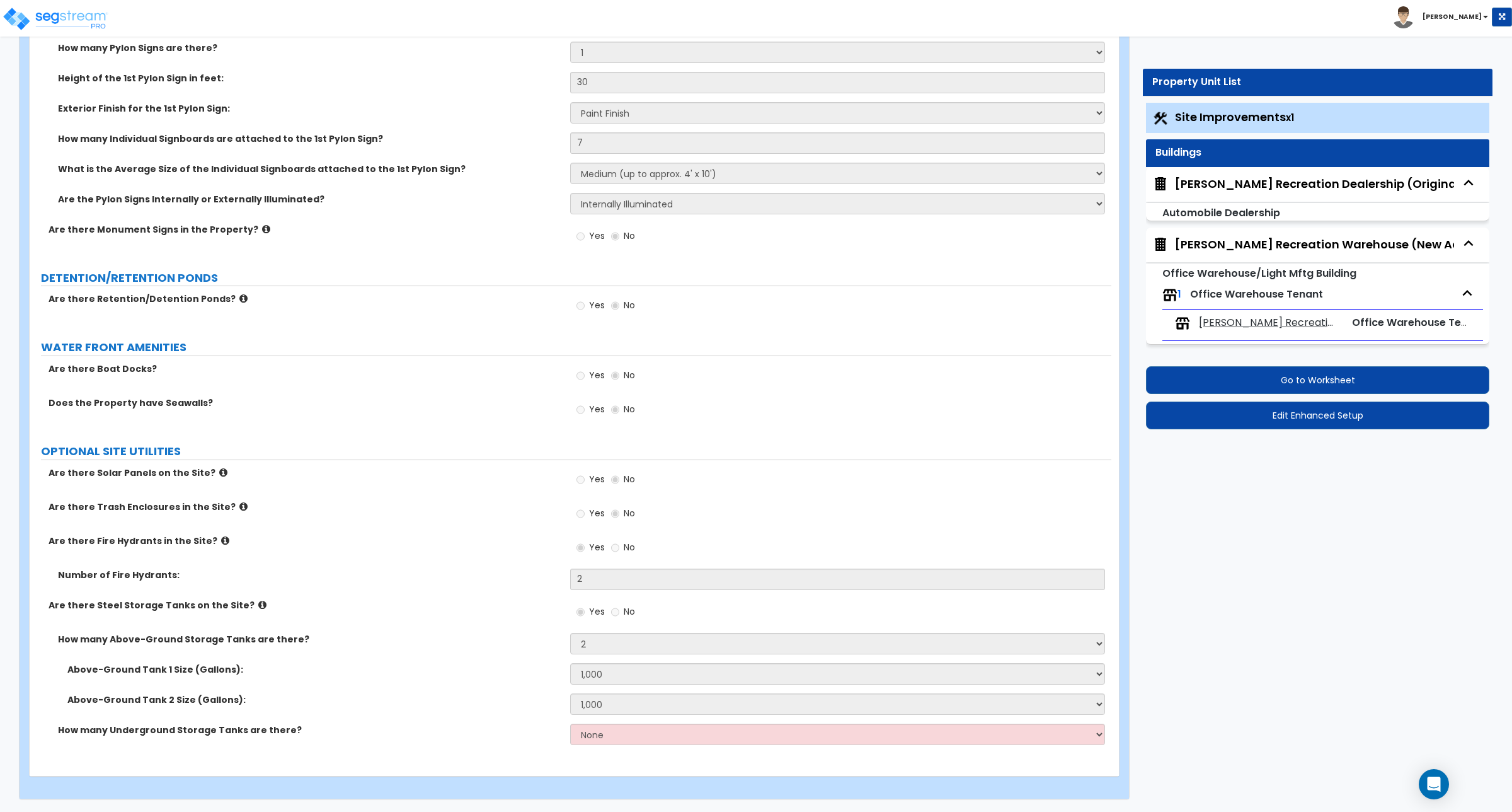
select select "5"
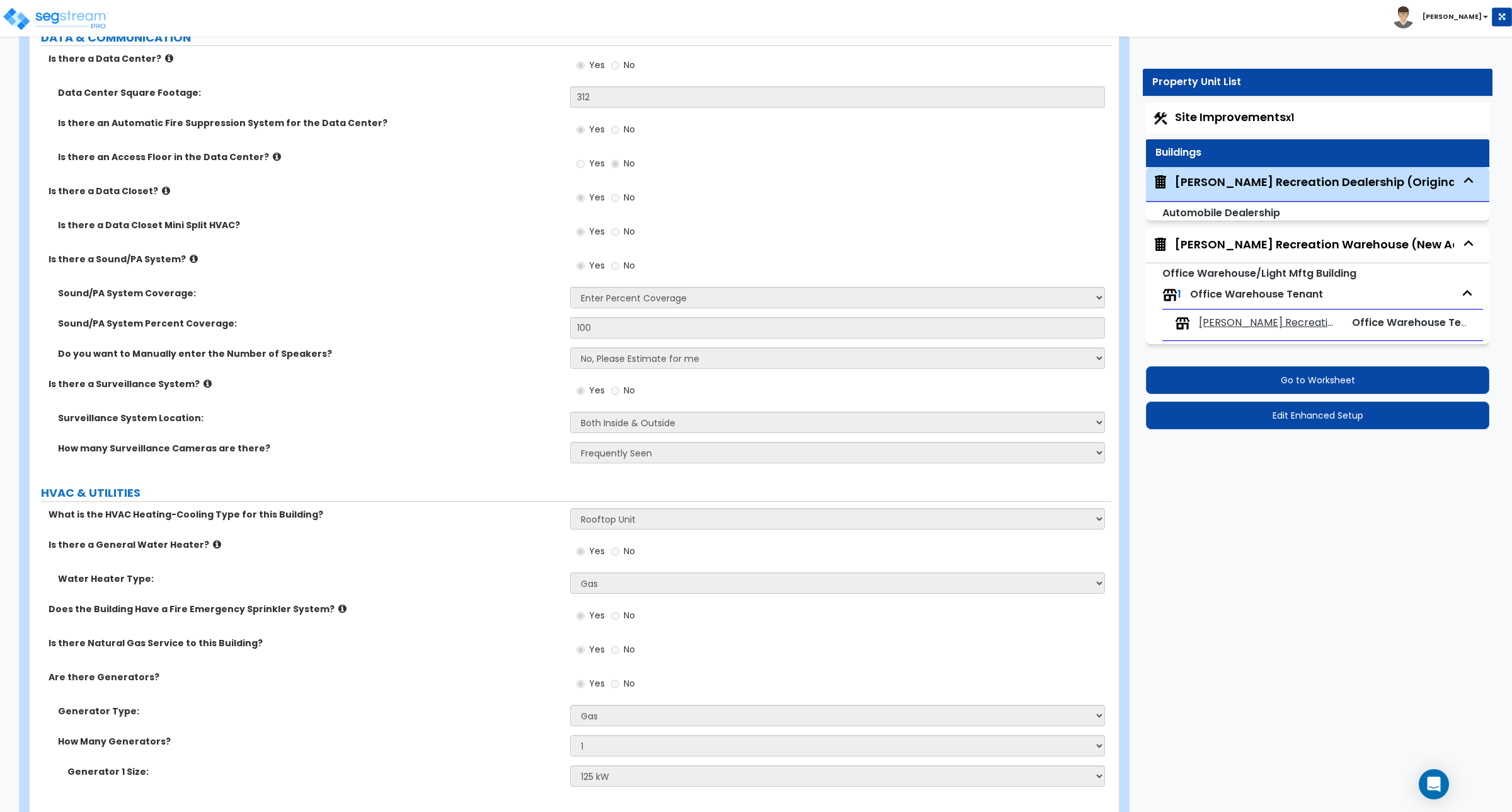
scroll to position [8067, 0]
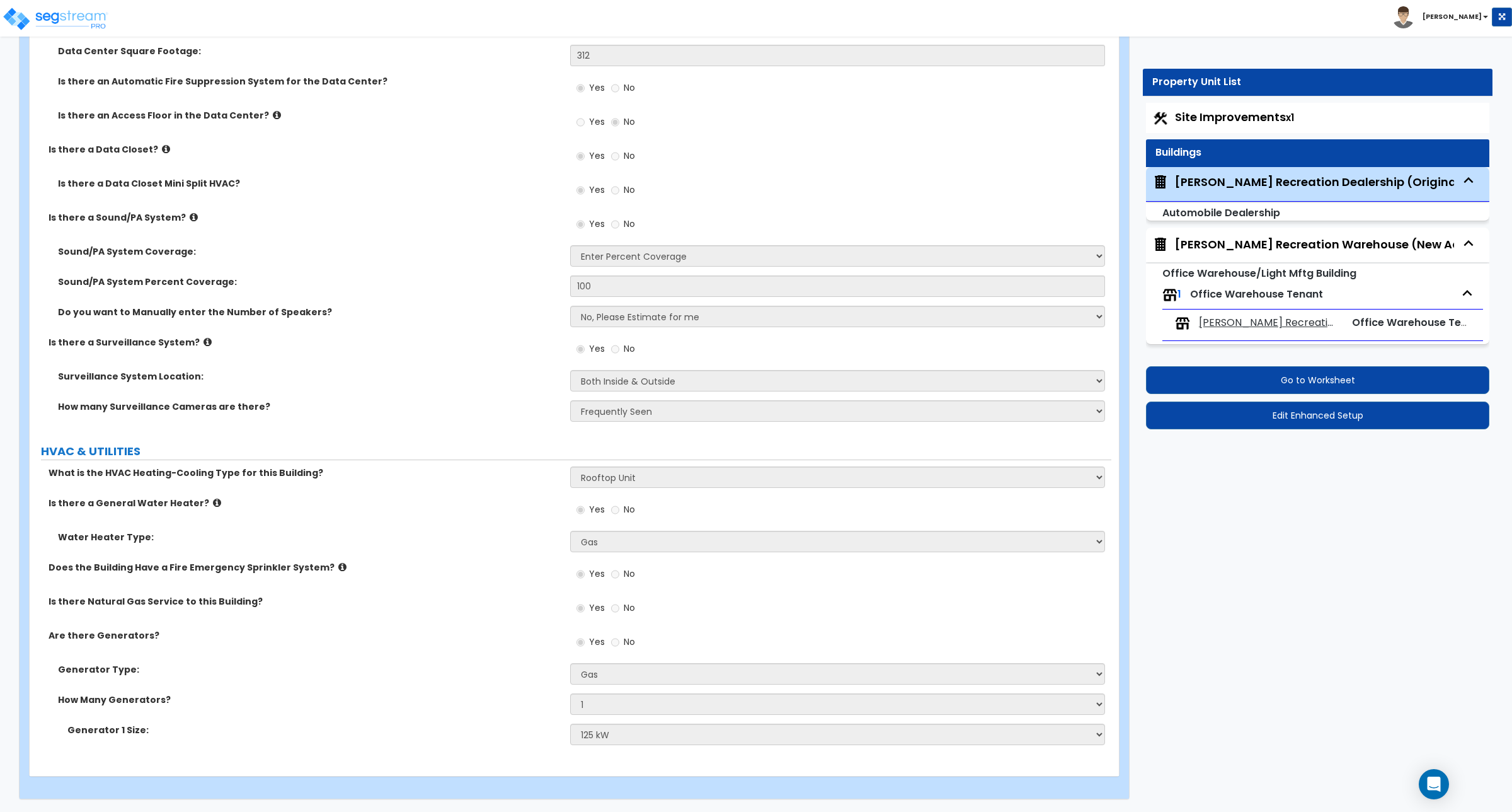
click at [1219, 247] on div "[PERSON_NAME] Recreation Warehouse (New Addition)" at bounding box center [1338, 244] width 326 height 16
select select "1"
select select "3"
select select "4"
select select "1"
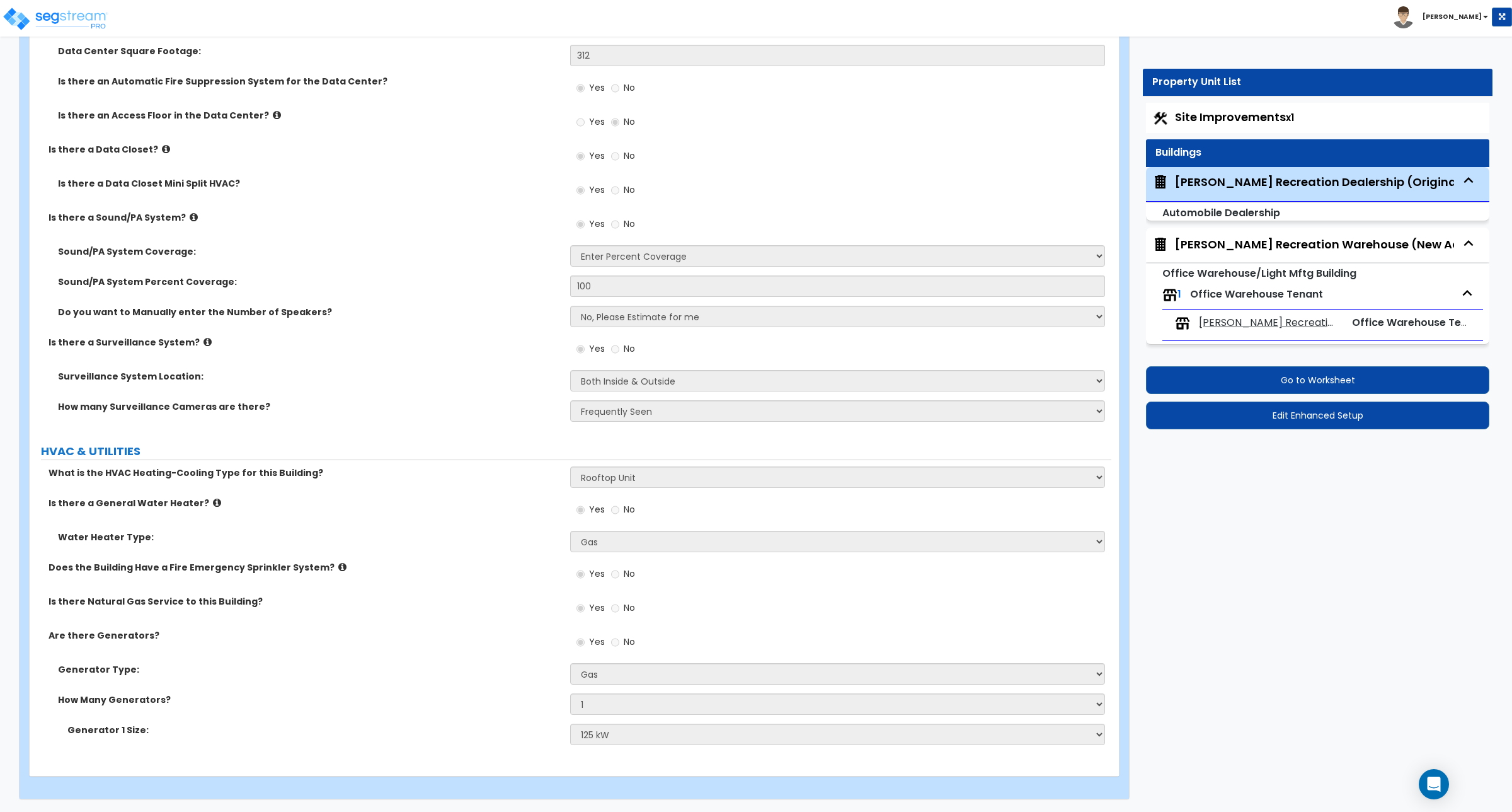
select select "2"
select select "1"
select select "4"
select select "2"
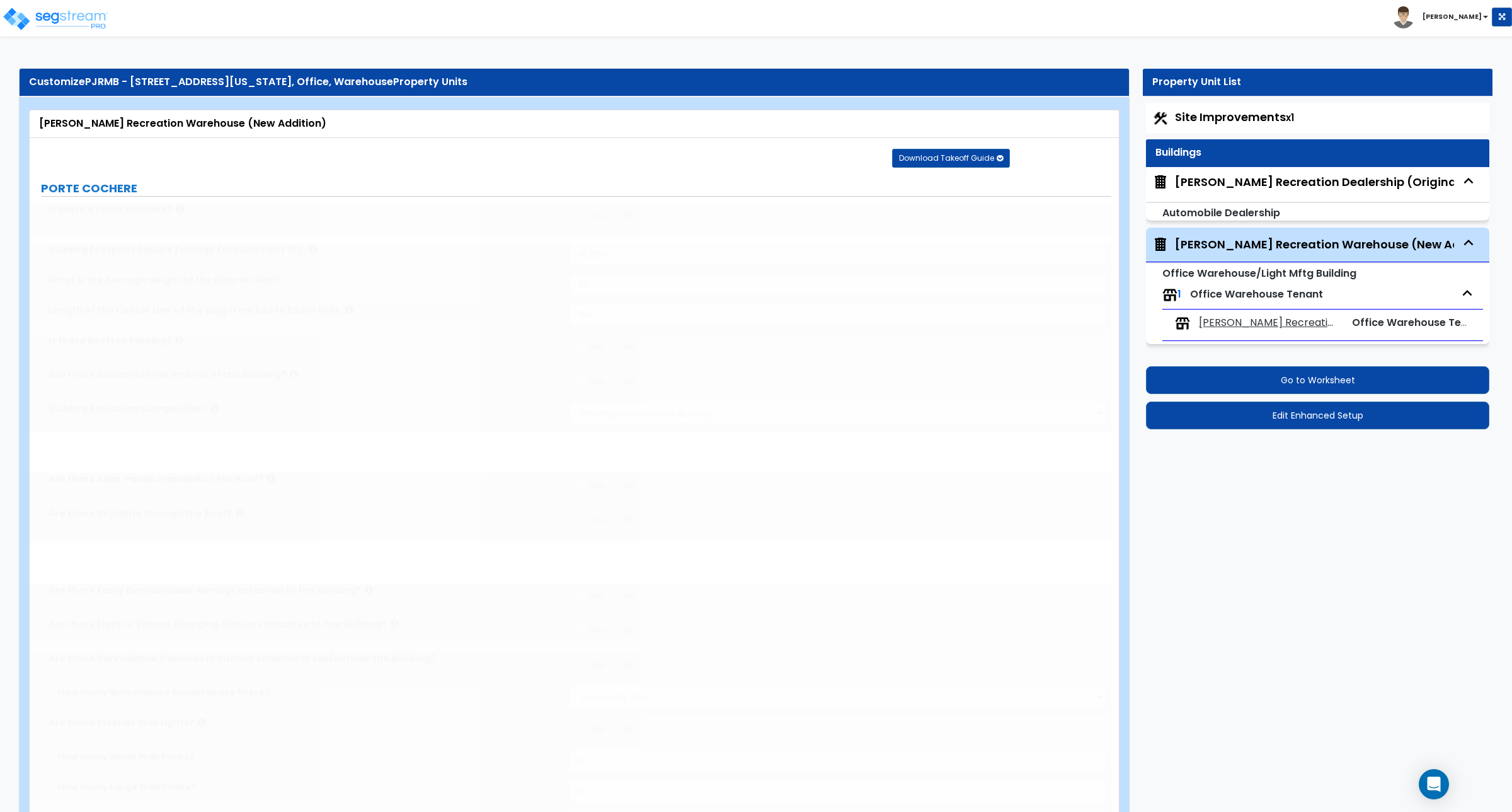
scroll to position [2, 0]
radio input "true"
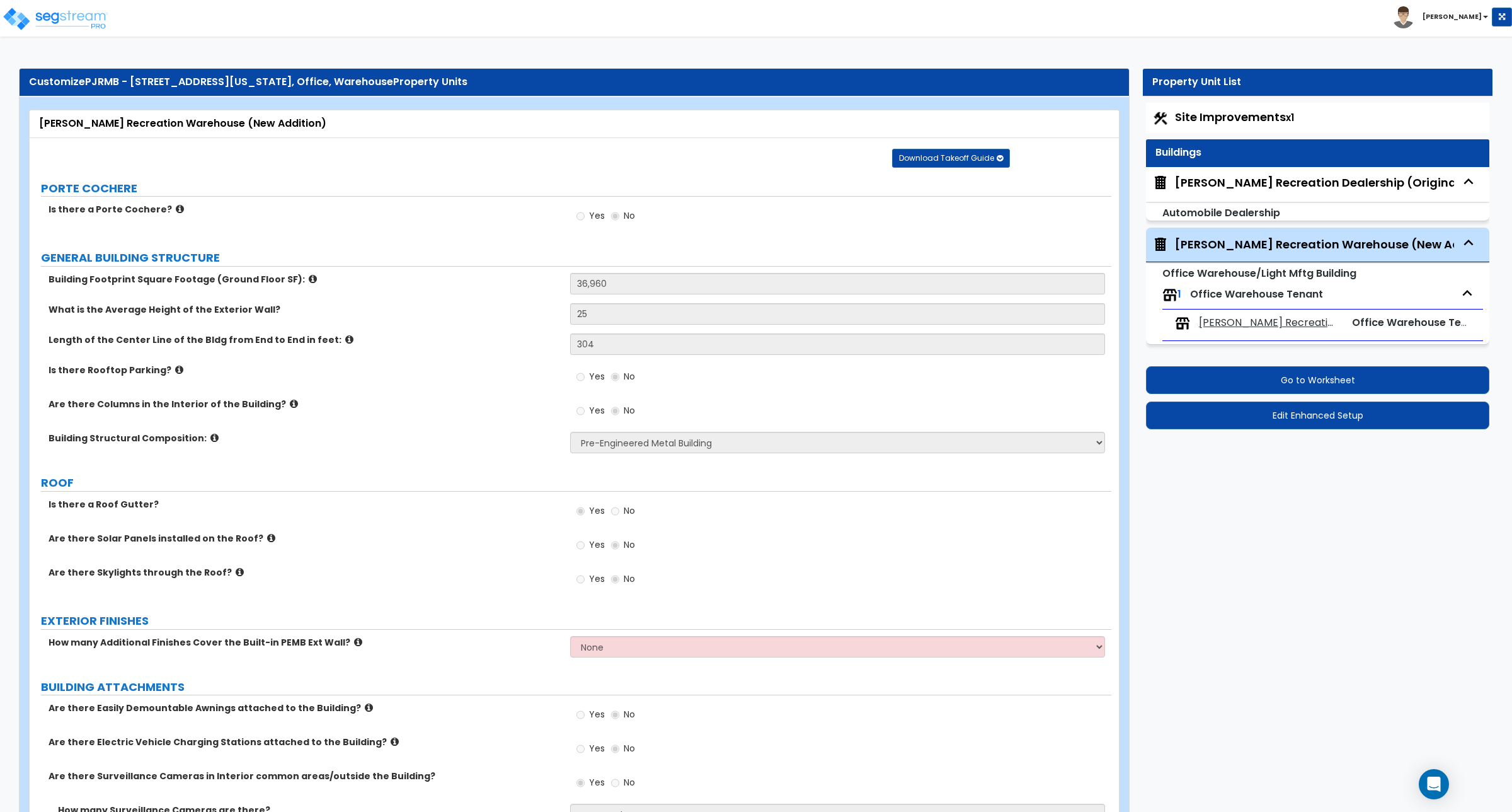
scroll to position [2, 0]
click at [457, 422] on div "Are there Columns in the Interior of the Building? Yes No" at bounding box center [570, 415] width 1081 height 34
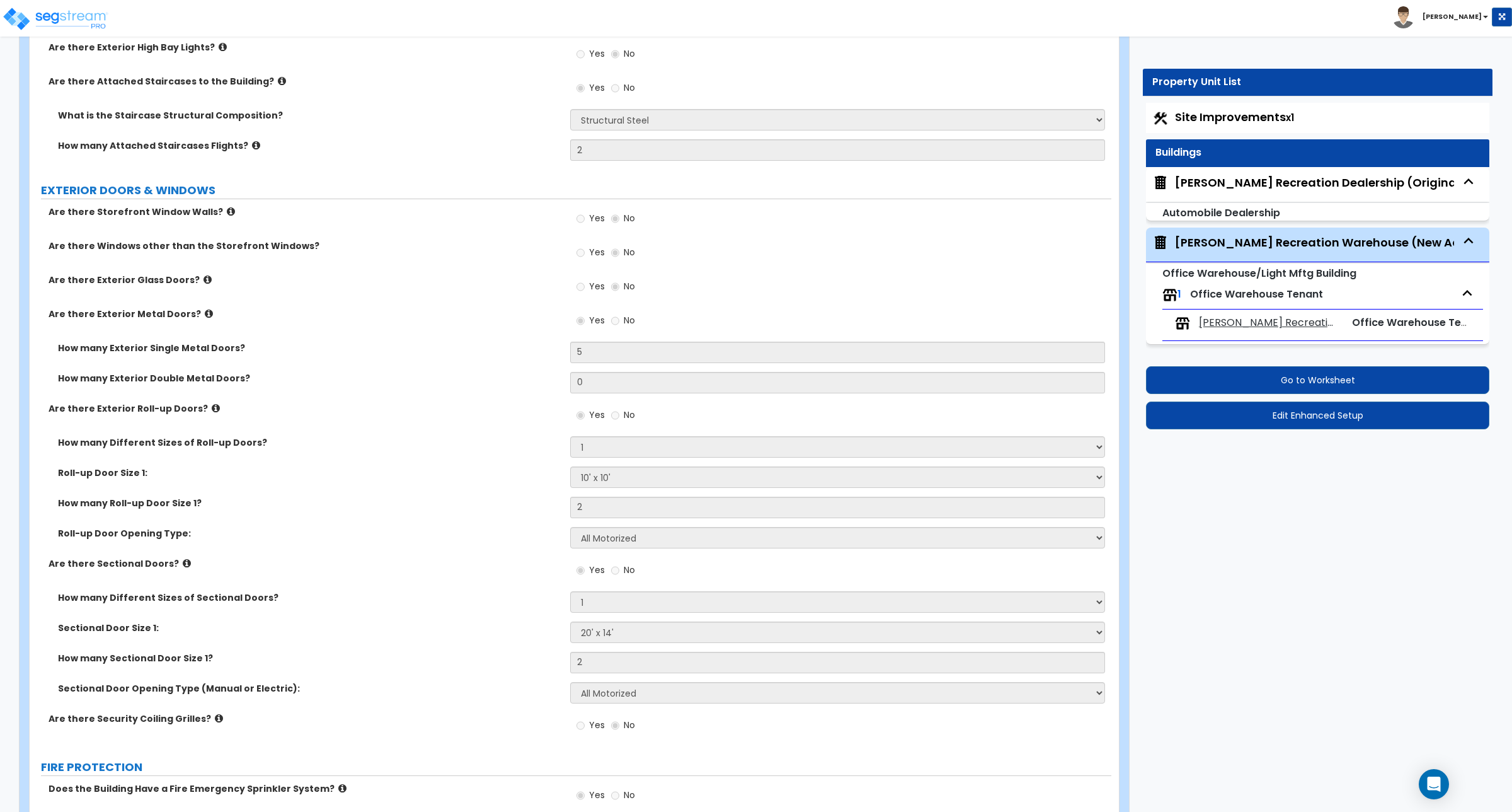
scroll to position [947, 0]
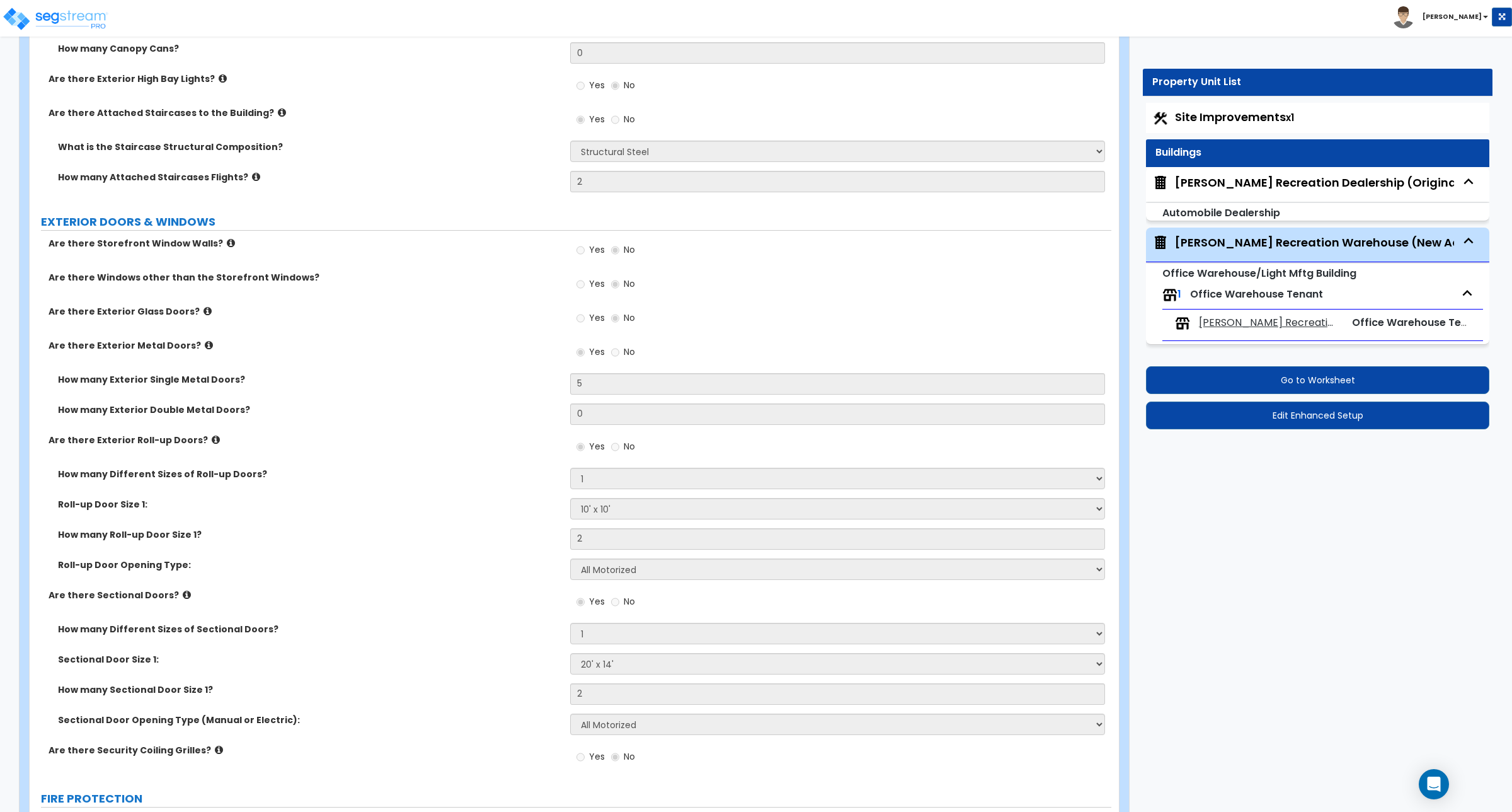
click at [1220, 322] on span "[PERSON_NAME] Recreation" at bounding box center [1268, 322] width 138 height 15
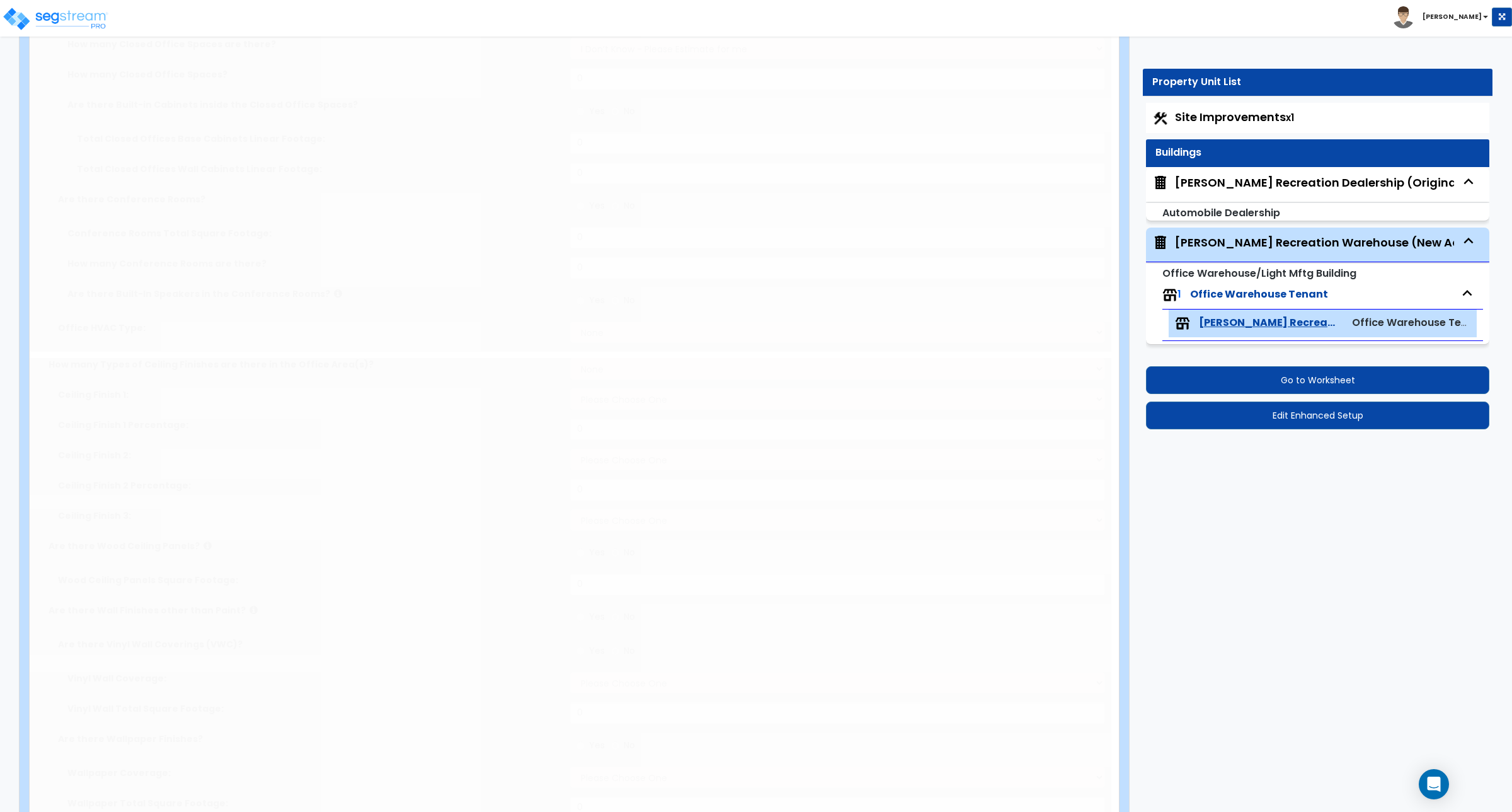
type input "36,960"
radio input "true"
type input "1"
select select "2"
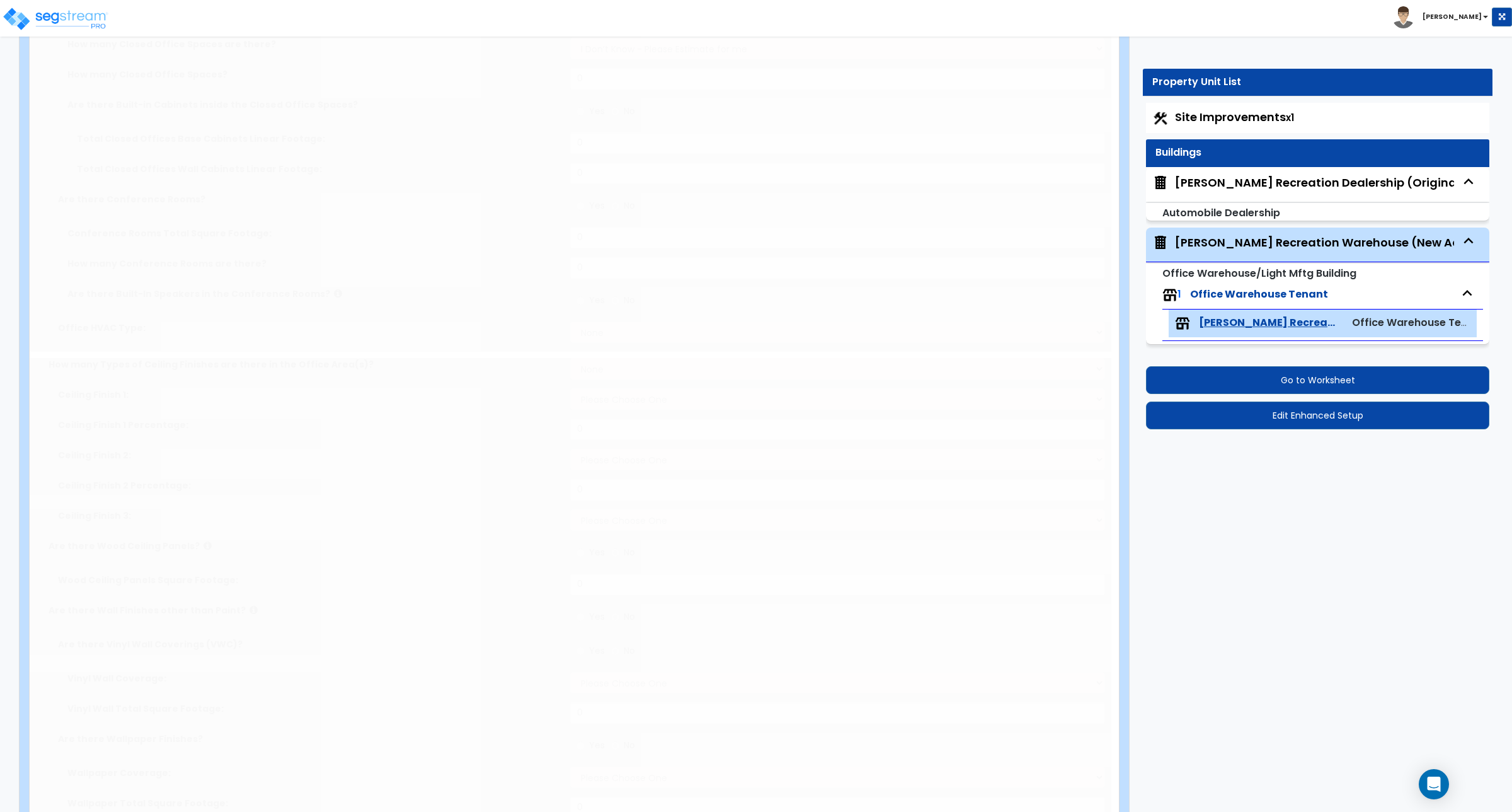
select select "2"
type input "1"
select select "1"
radio input "true"
type input "1"
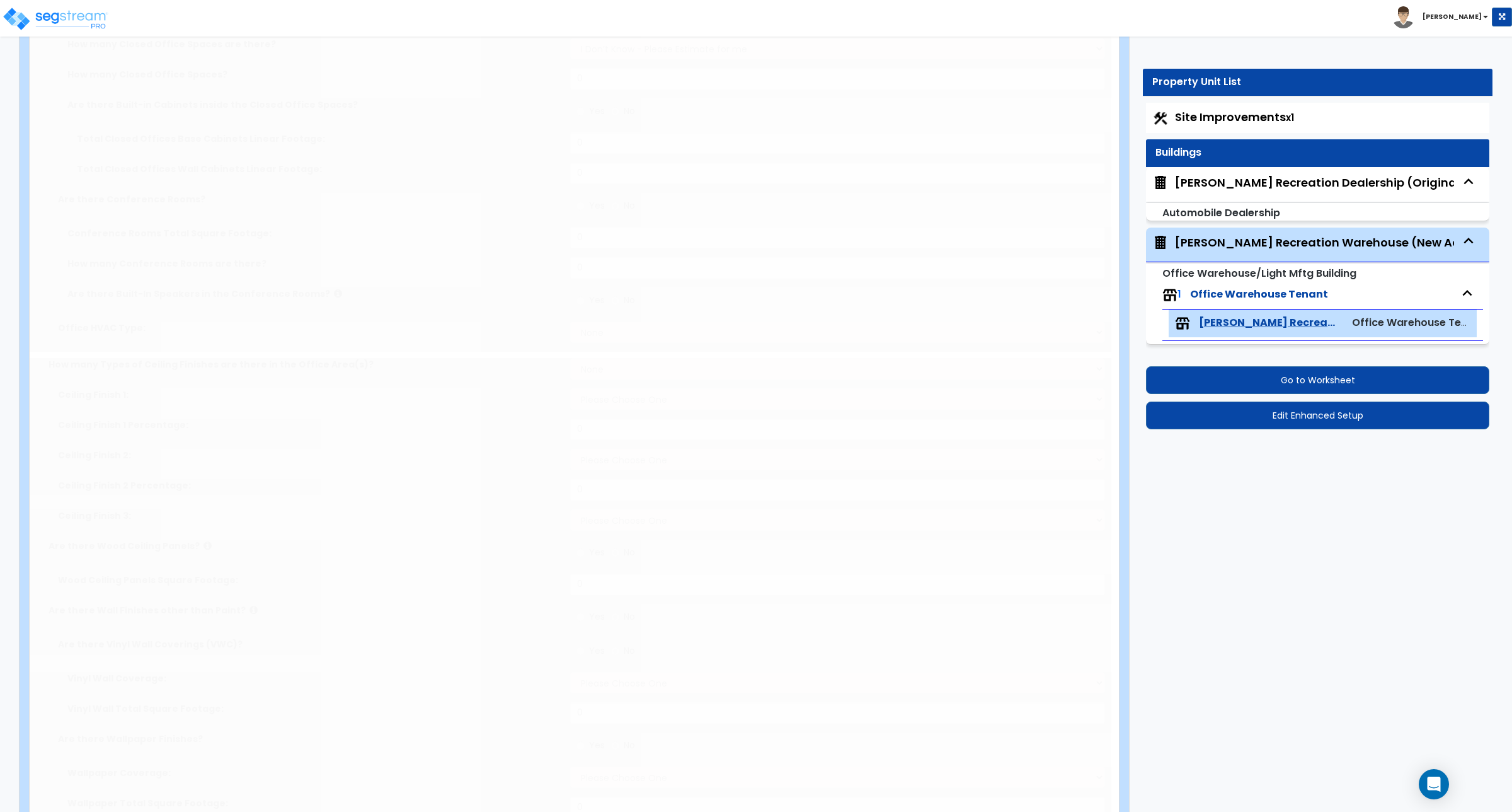
radio input "true"
select select "1"
radio input "true"
type input "144"
type input "20"
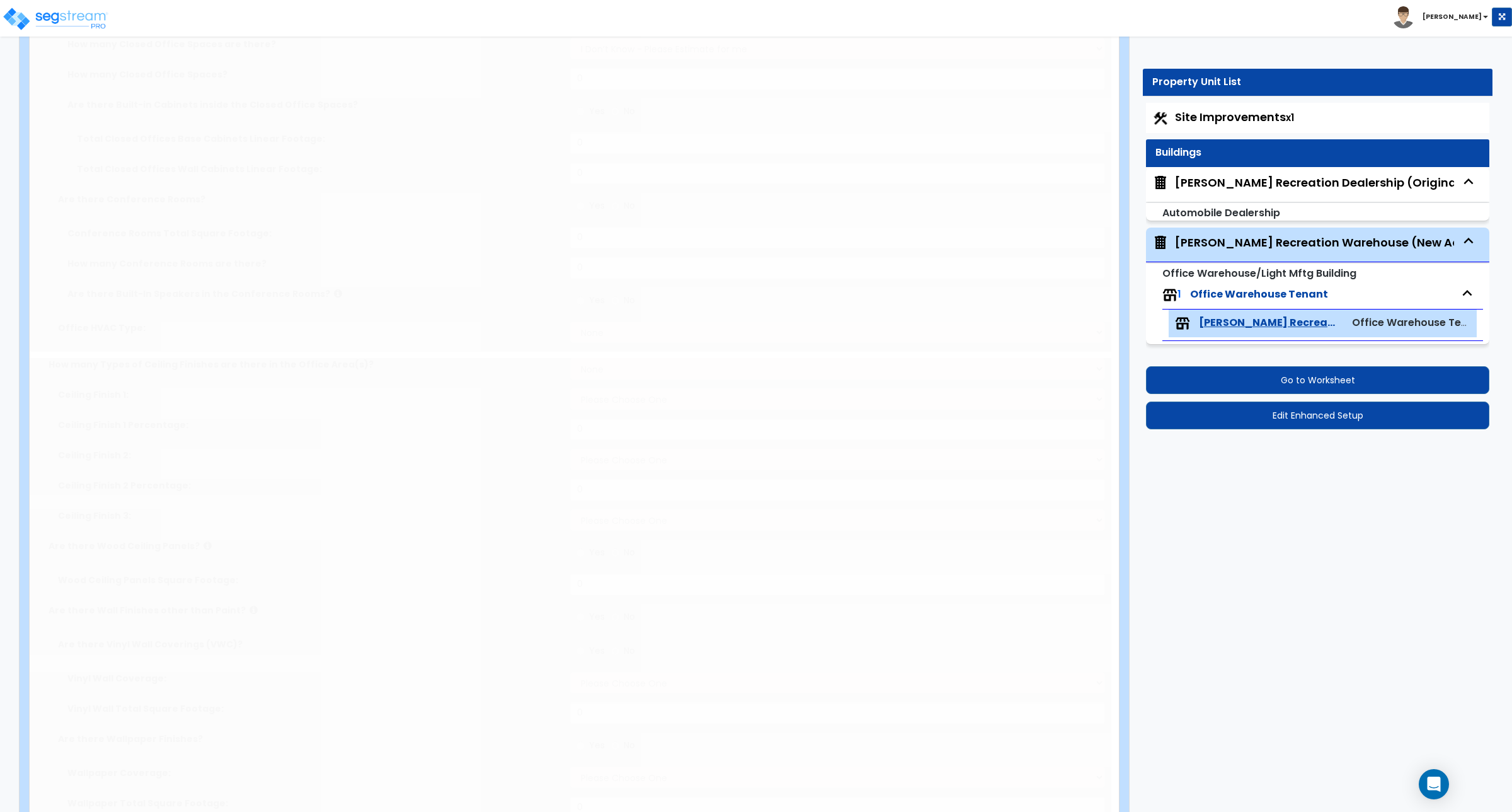
radio input "true"
select select "3"
type input "50"
select select "1"
radio input "true"
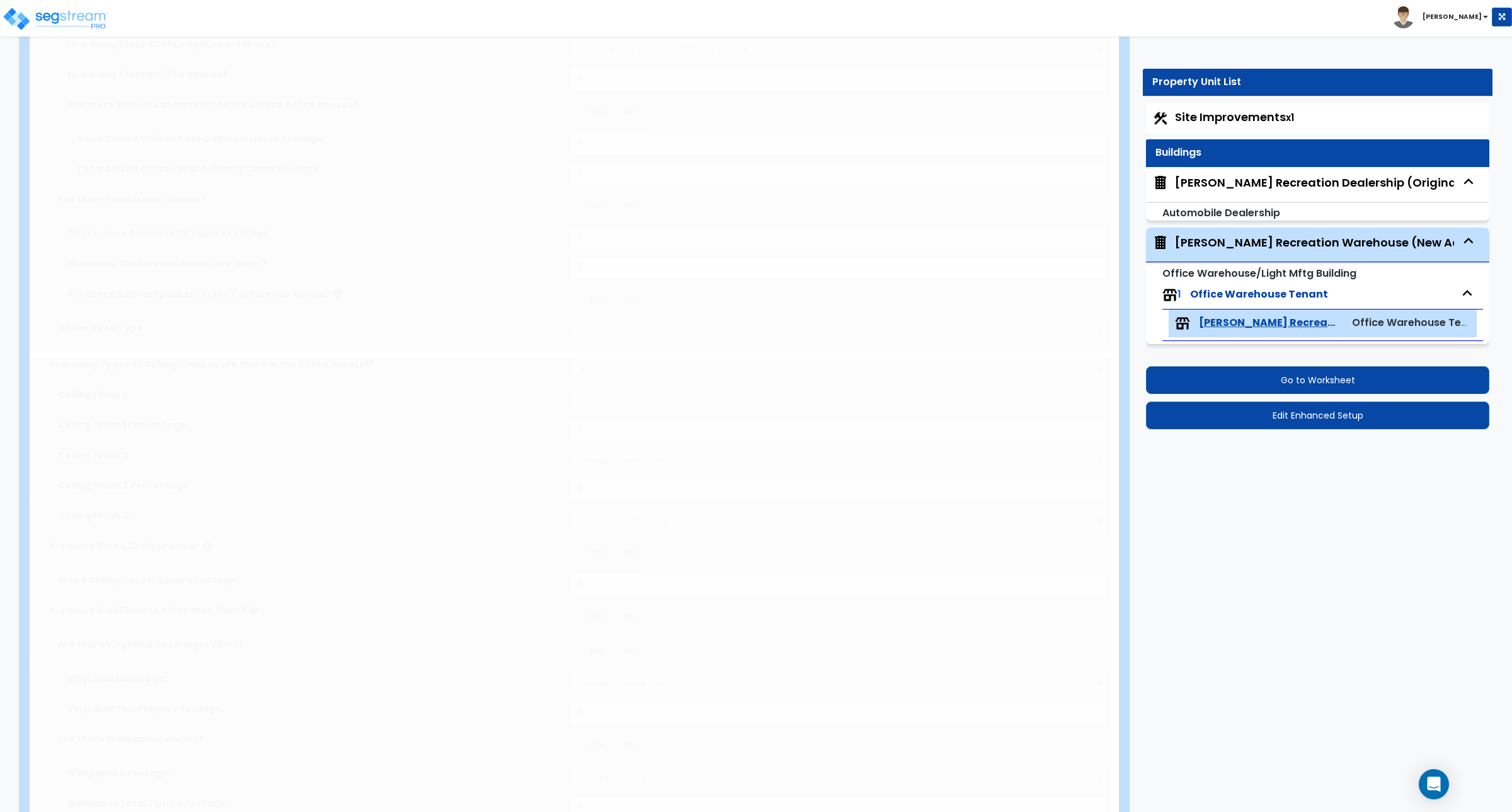
select select "3"
radio input "true"
type input "1"
radio input "true"
type input "1"
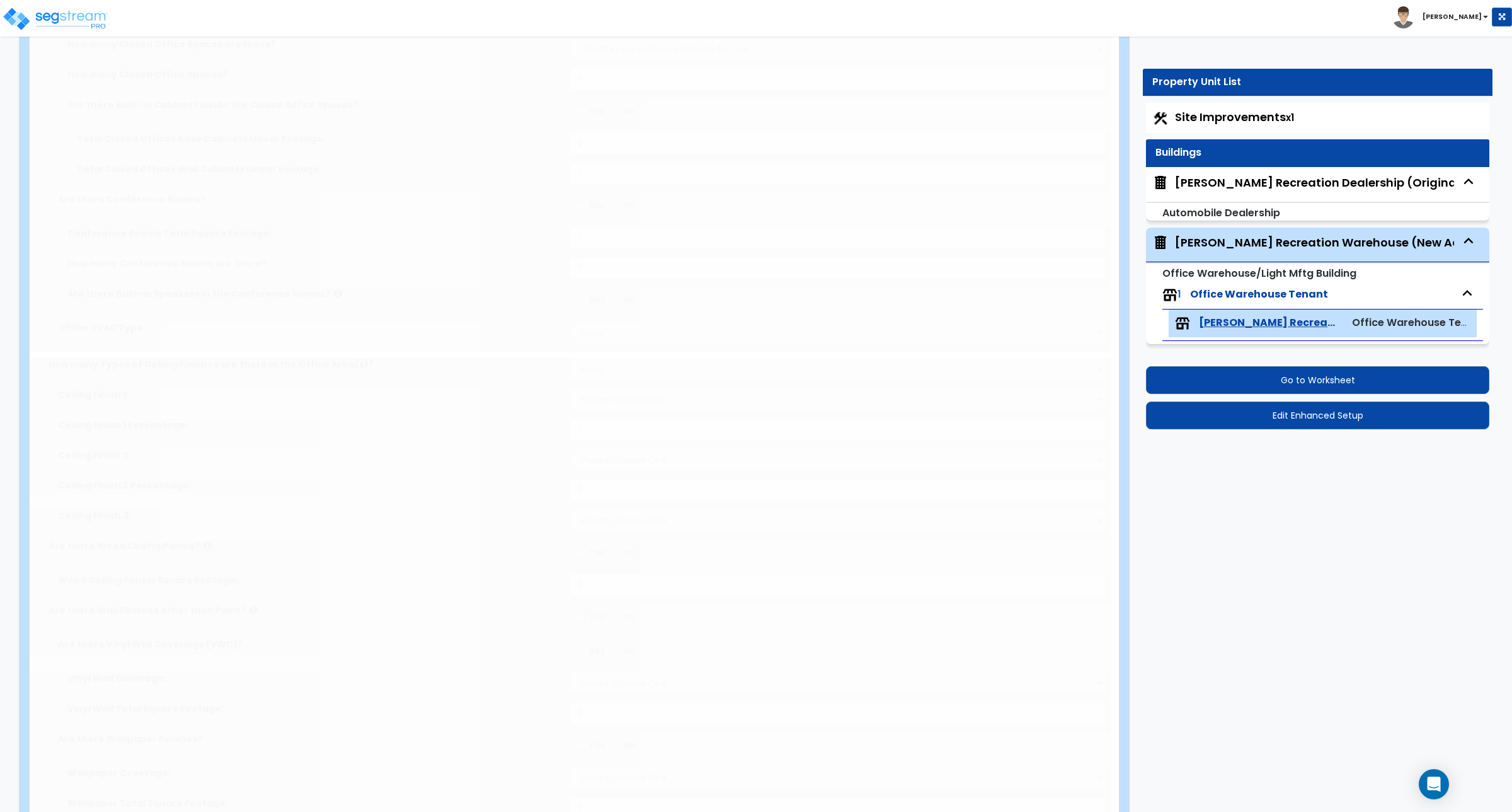
type input "10"
type input "2"
radio input "true"
type input "2"
radio input "true"
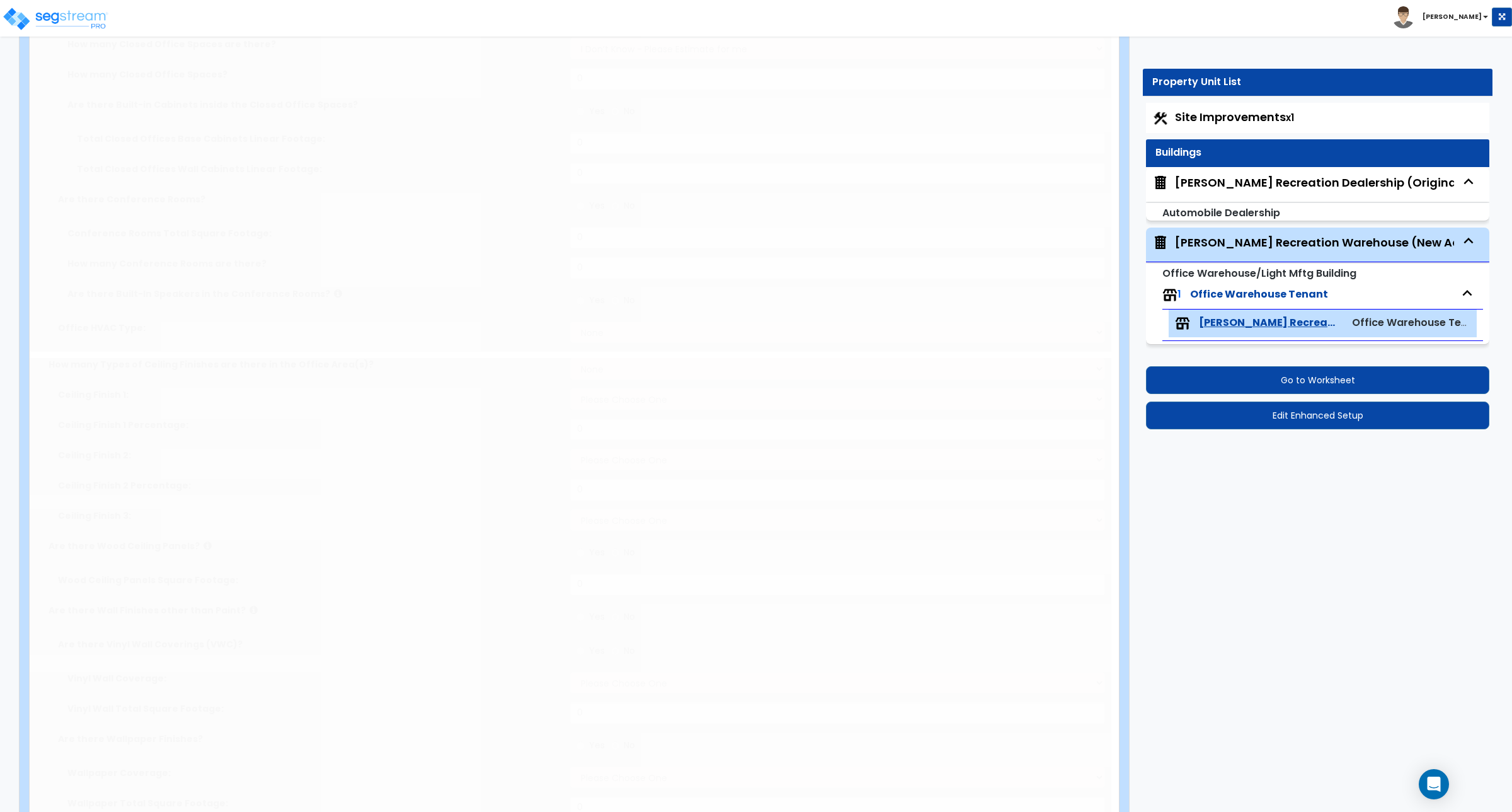
select select "3"
type input "20"
radio input "true"
type input "10"
radio input "true"
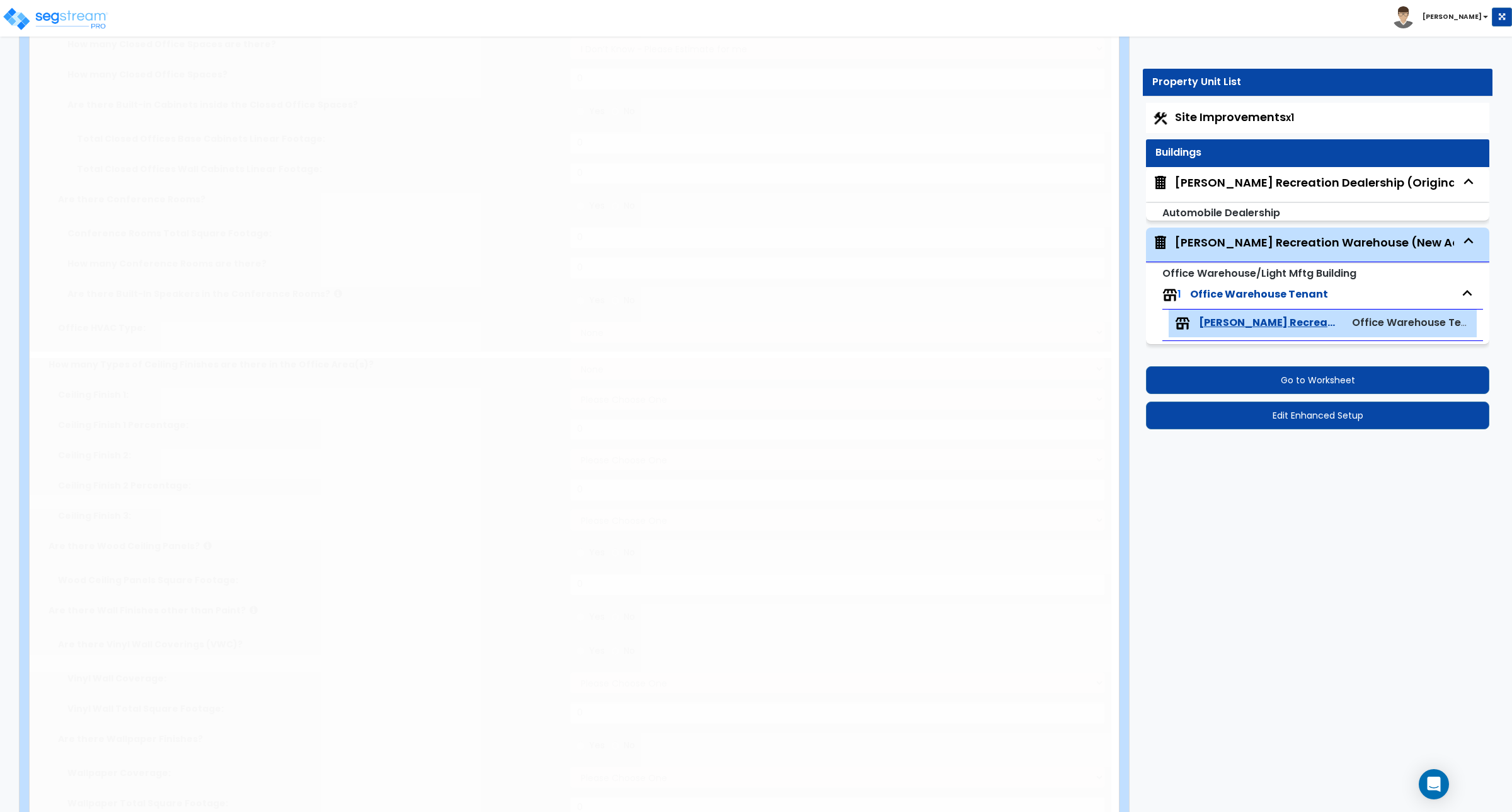
type input "2"
select select "1"
radio input "true"
type input "6"
radio input "true"
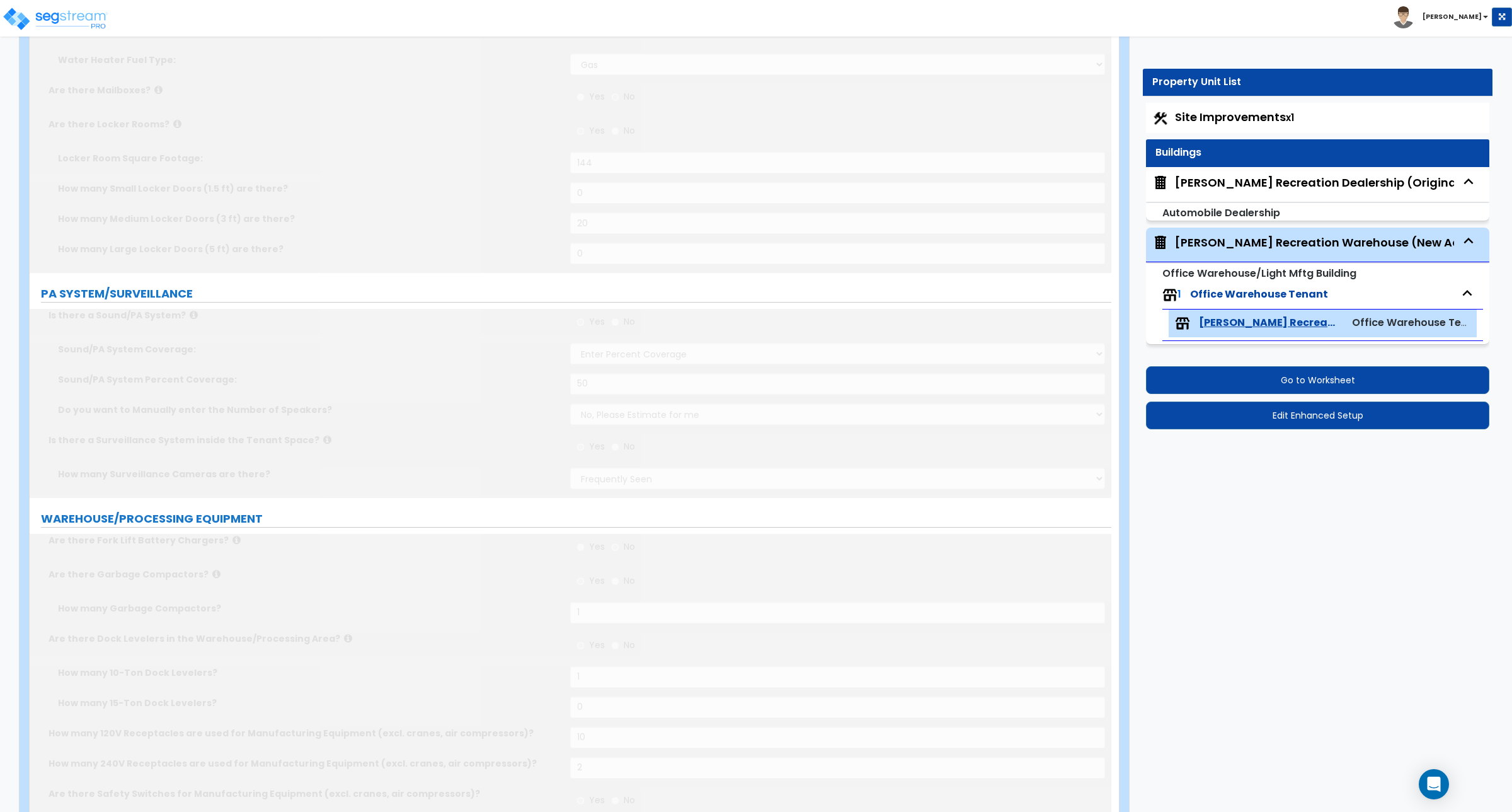
scroll to position [0, 0]
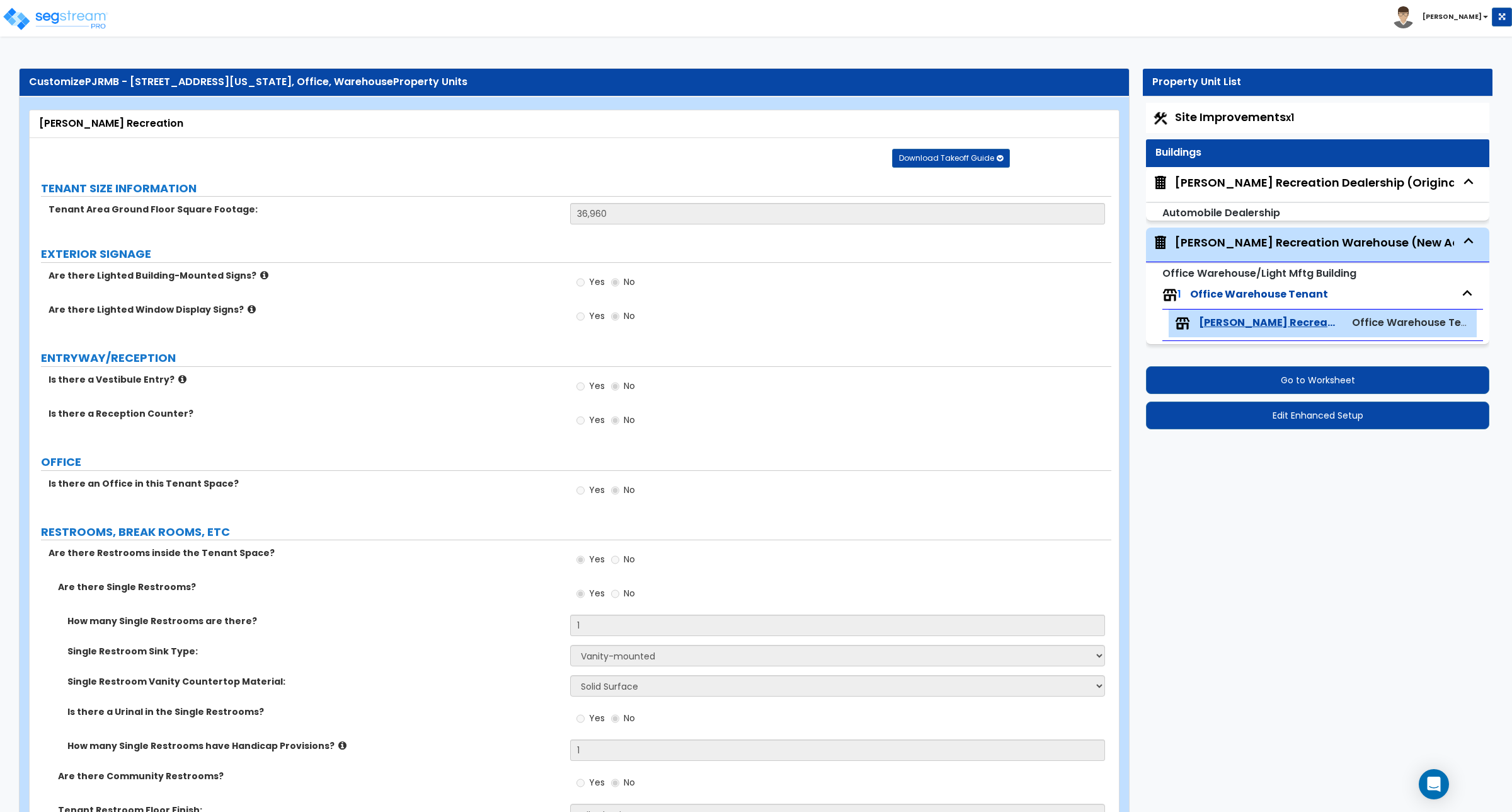
click at [507, 396] on div "Is there a Vestibule Entry? Yes No" at bounding box center [570, 391] width 1081 height 34
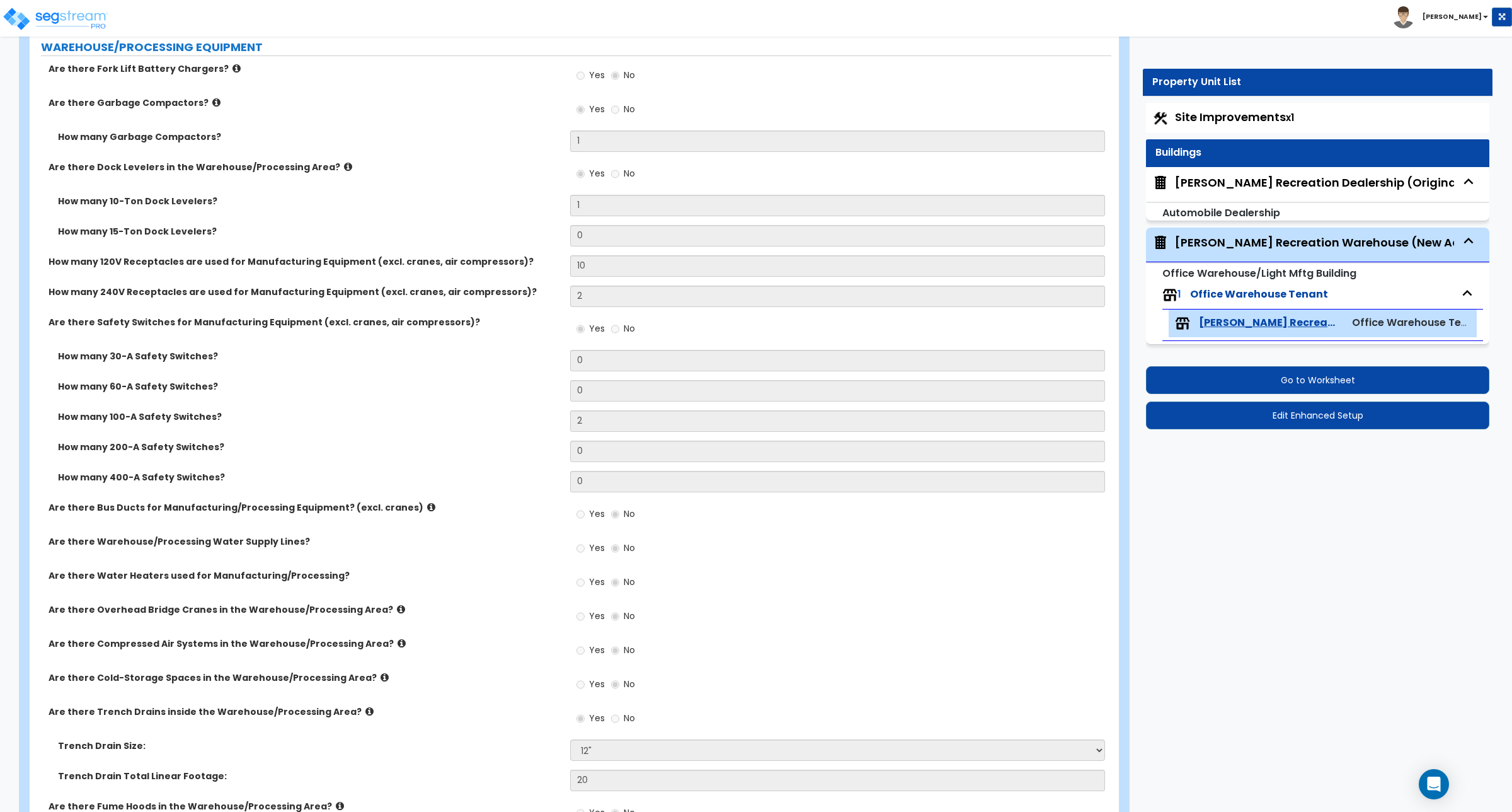
scroll to position [1450, 0]
